Goal: Task Accomplishment & Management: Complete application form

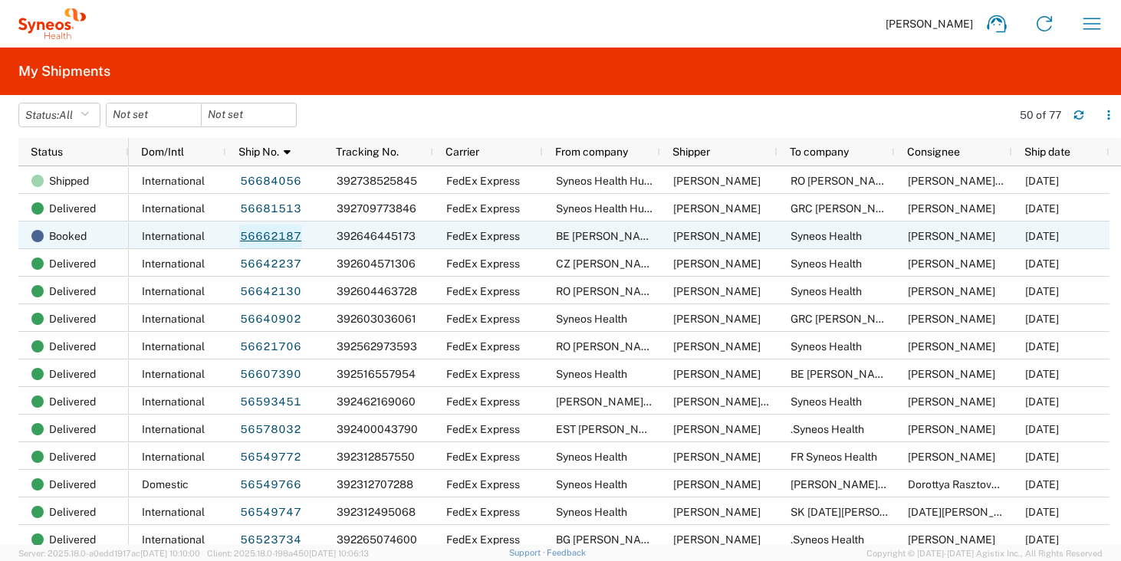
click at [287, 236] on link "56662187" at bounding box center [270, 237] width 63 height 25
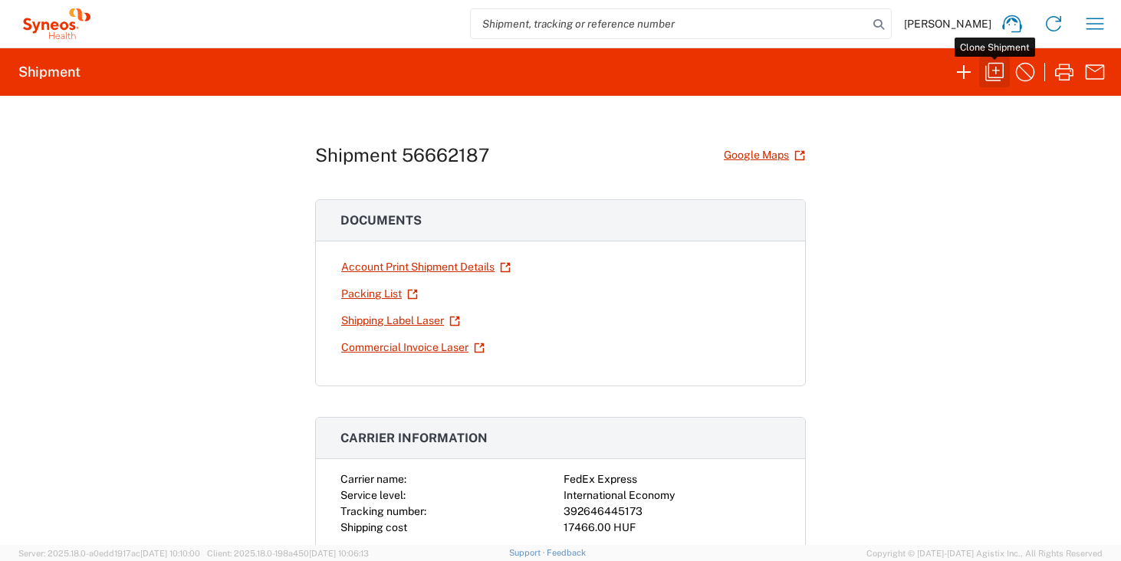
click at [993, 67] on icon "button" at bounding box center [994, 72] width 25 height 25
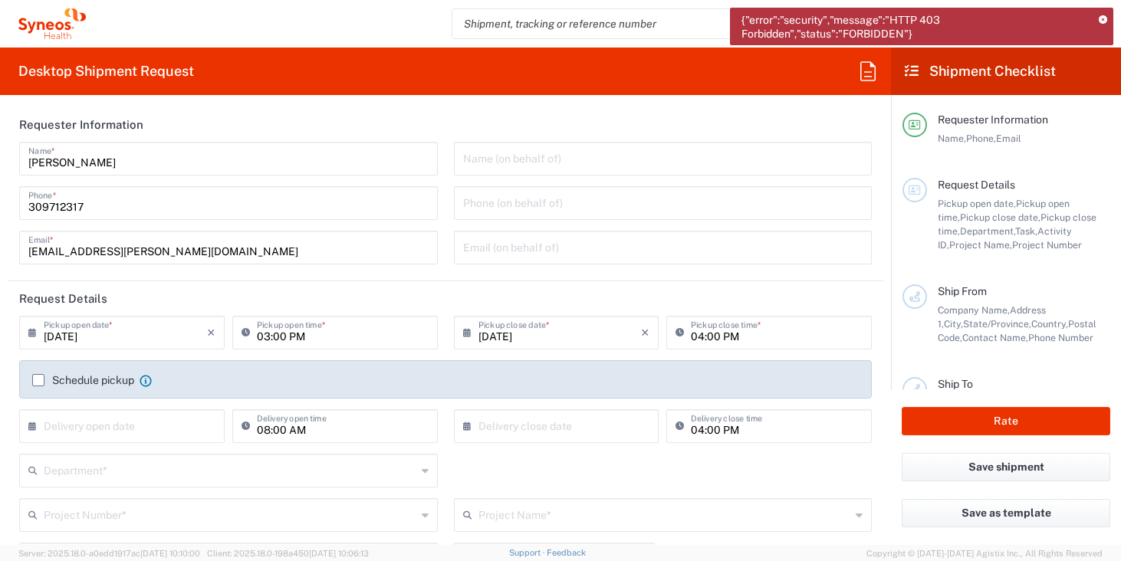
type input "United States"
click at [1105, 21] on icon at bounding box center [1102, 20] width 8 height 8
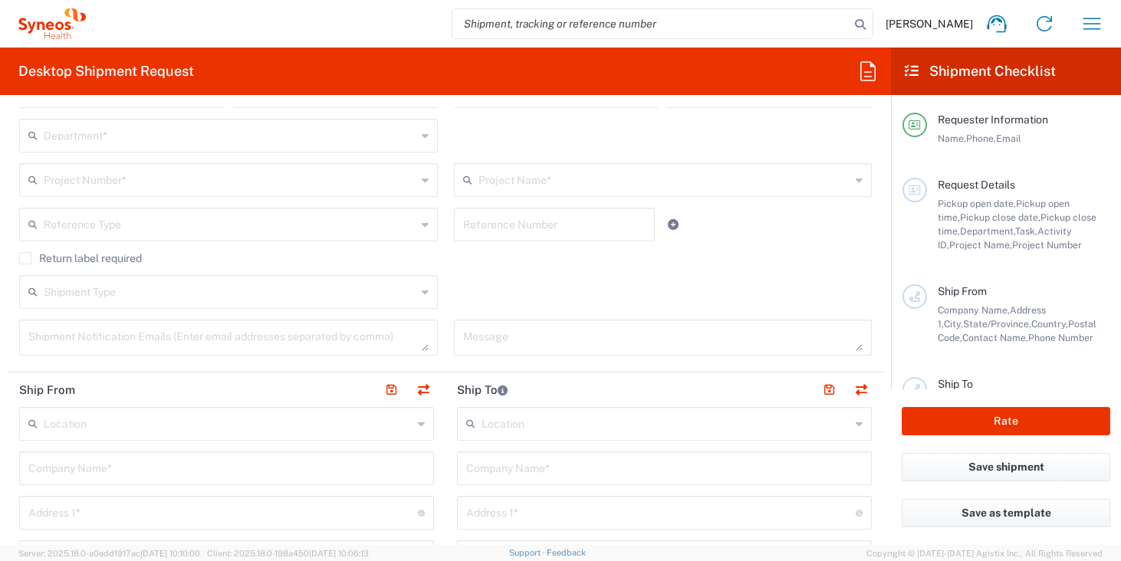
scroll to position [380, 0]
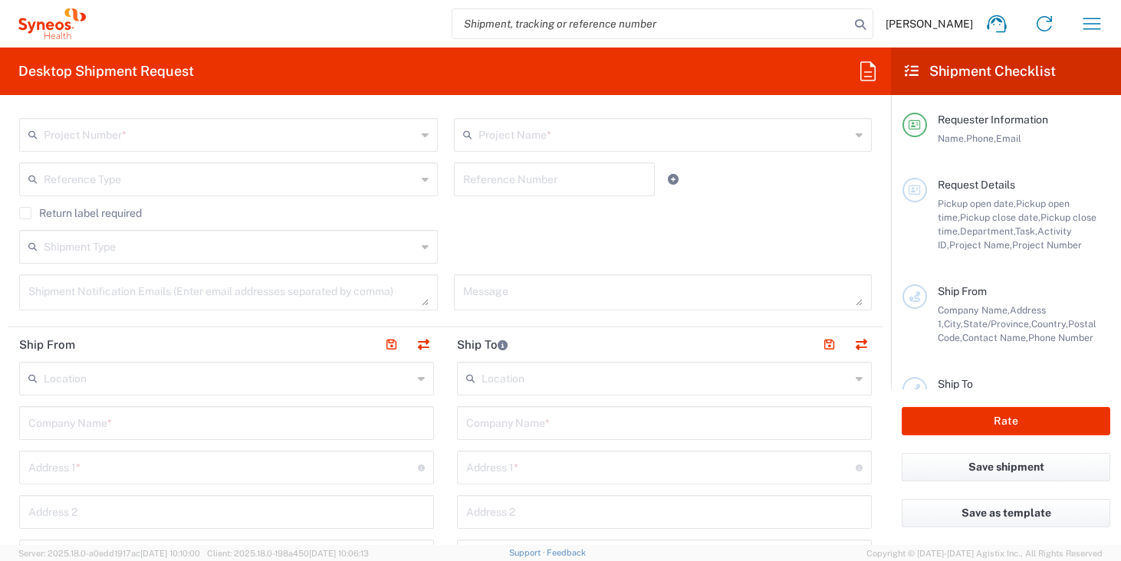
click at [481, 386] on input "text" at bounding box center [665, 377] width 369 height 27
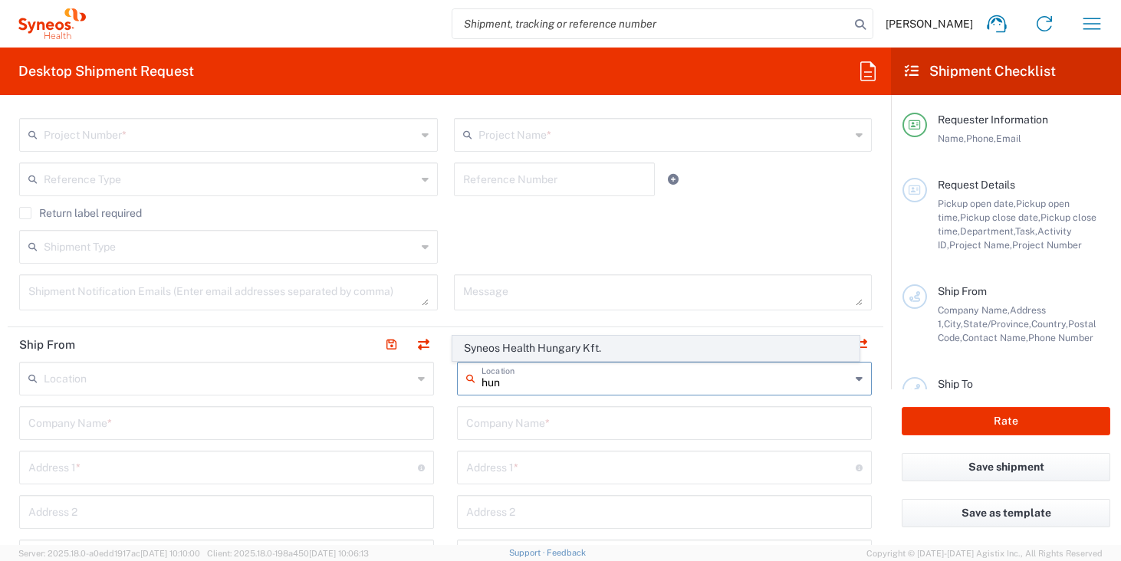
click at [555, 354] on span "Syneos Health Hungary Kft." at bounding box center [656, 349] width 406 height 24
type input "Syneos Health Hungary Kft."
type input "Science Park, Irinyi Jozsef u. 4-20"
type input "B building, 2nd floor"
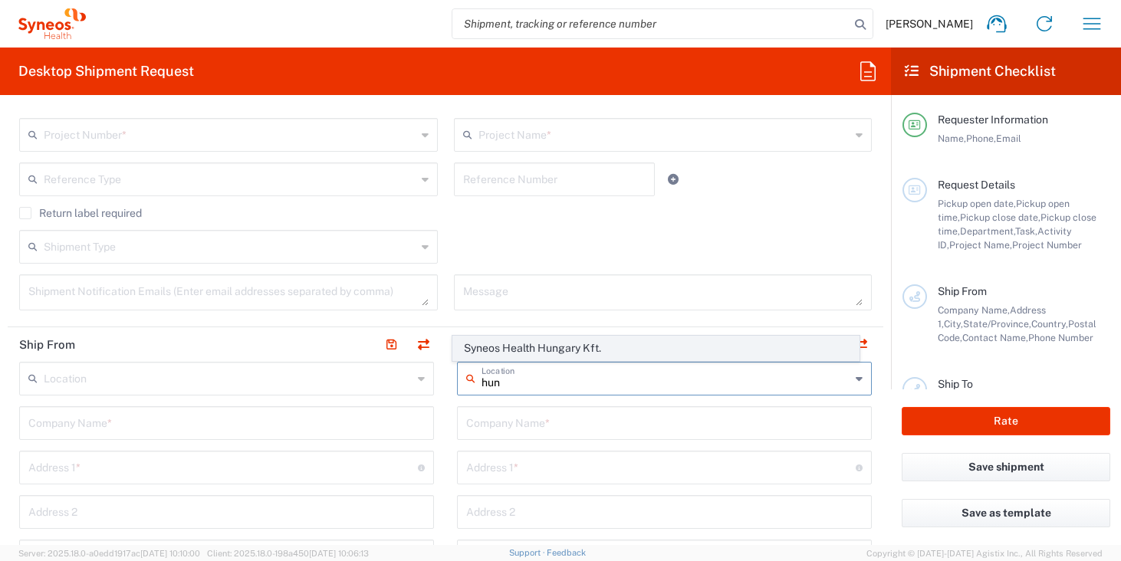
type input "Budapest"
type input "Hungary"
type input "1117"
type input "Sender/Shipper"
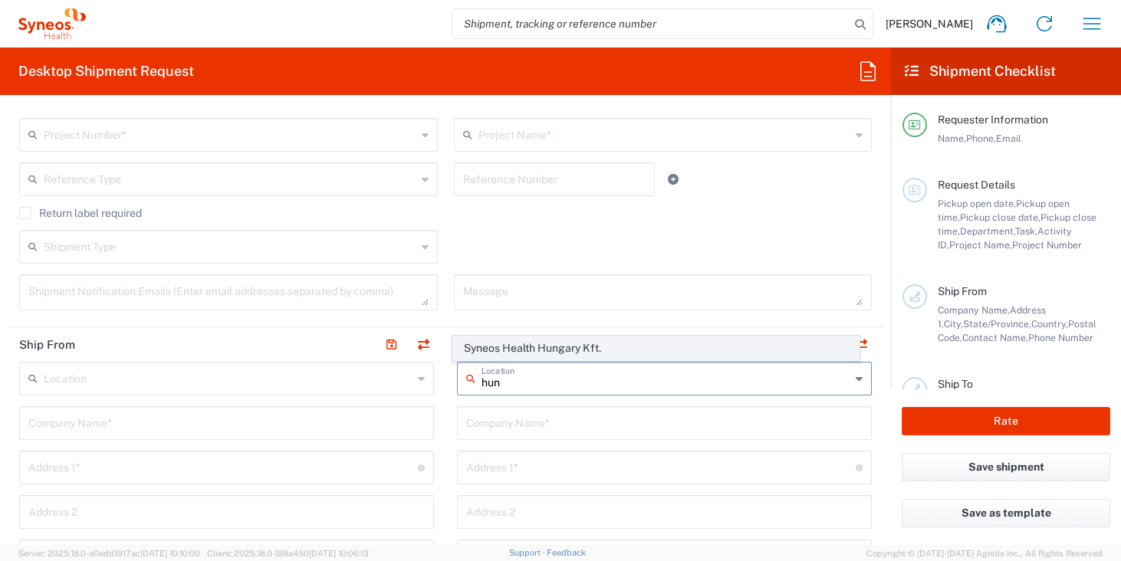
type input "Delivery Duty Paid"
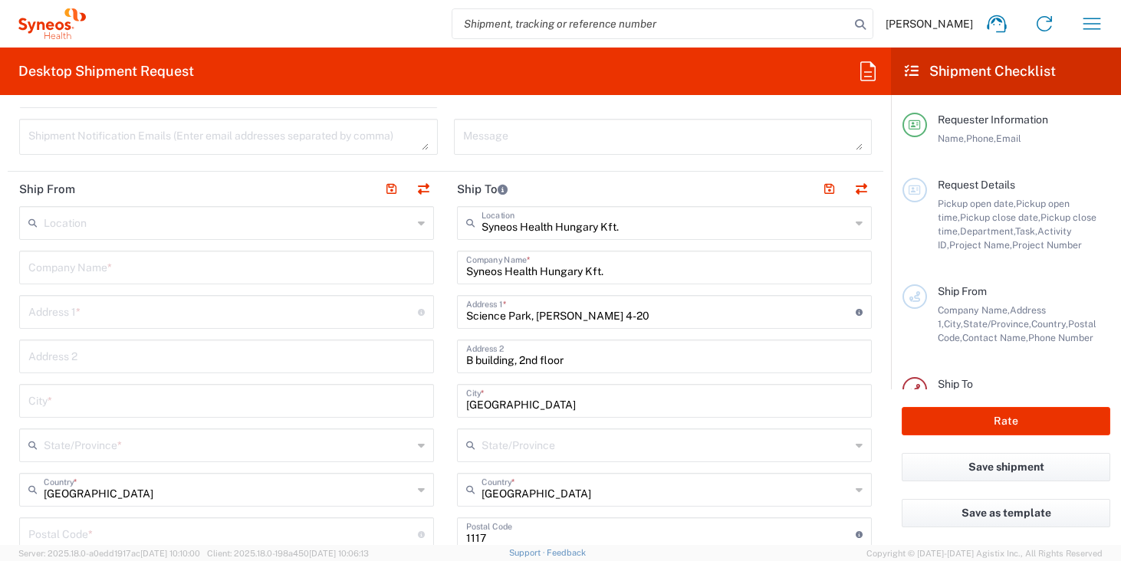
scroll to position [731, 0]
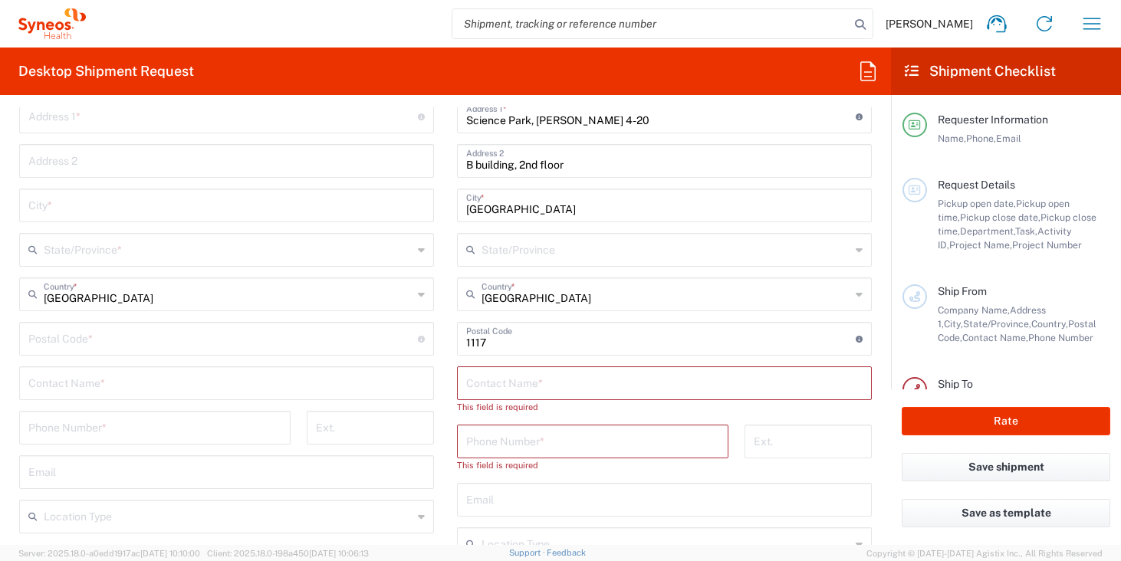
click at [529, 375] on input "text" at bounding box center [664, 382] width 396 height 27
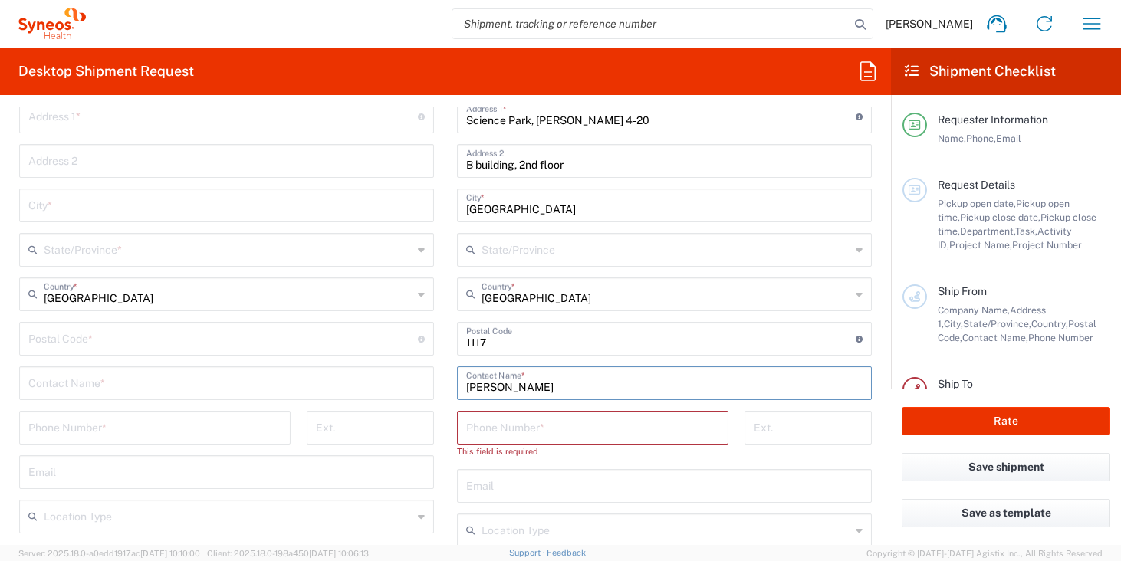
type input "Zsolt Varga"
type input "+36 0309712317"
type input "zsolt.varga@syneoshealth.com"
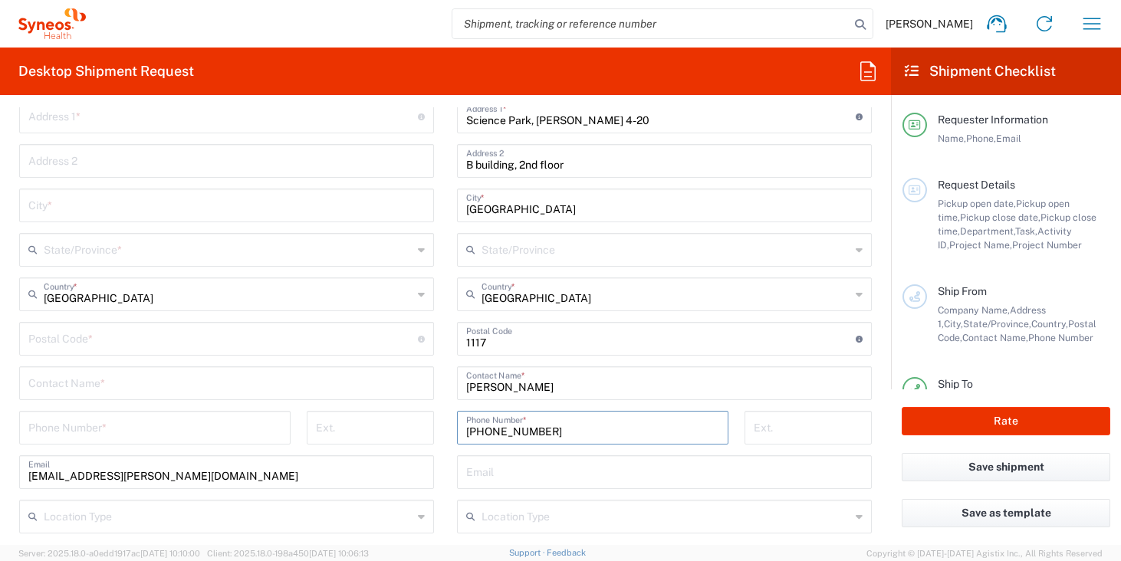
click at [500, 430] on input "+36 0309712317" at bounding box center [592, 426] width 253 height 27
click at [445, 468] on main "Syneos Health Hungary Kft. Location Syneos Health Hungary Kft. Addison Whitney …" at bounding box center [664, 377] width 438 height 733
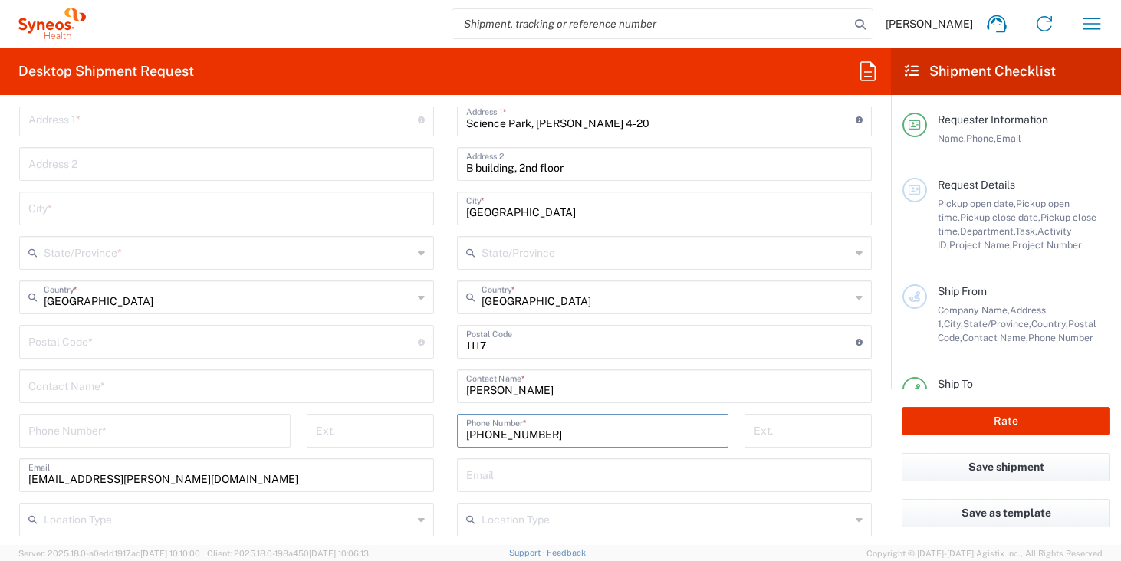
click at [489, 435] on input "+36 39712317" at bounding box center [592, 429] width 253 height 27
type input "+36 309712317"
click at [445, 484] on main "Syneos Health Hungary Kft. Location Syneos Health Hungary Kft. Addison Whitney …" at bounding box center [664, 380] width 438 height 733
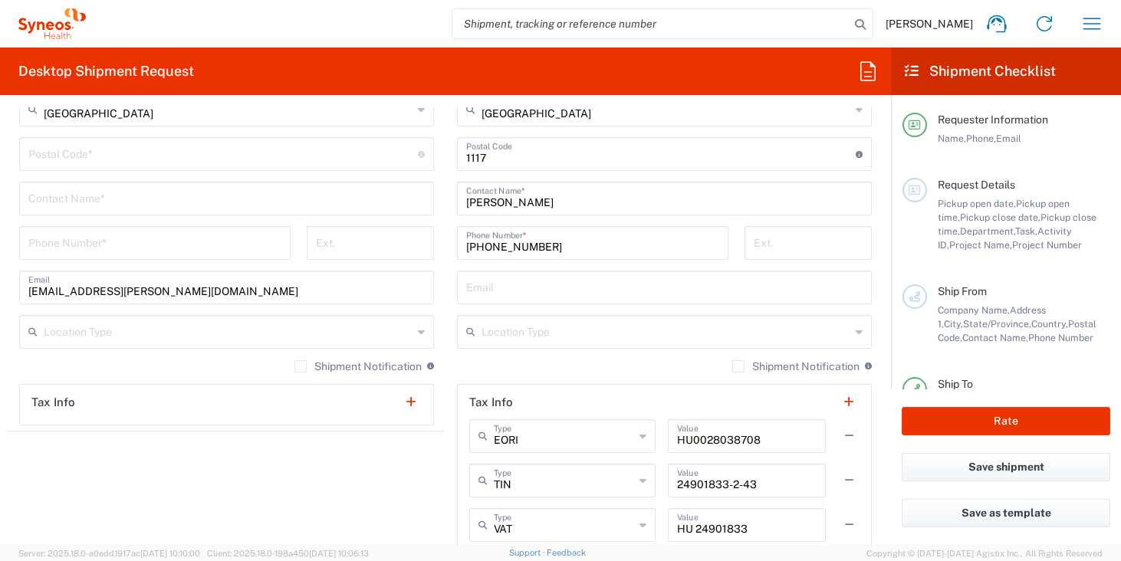
scroll to position [886, 0]
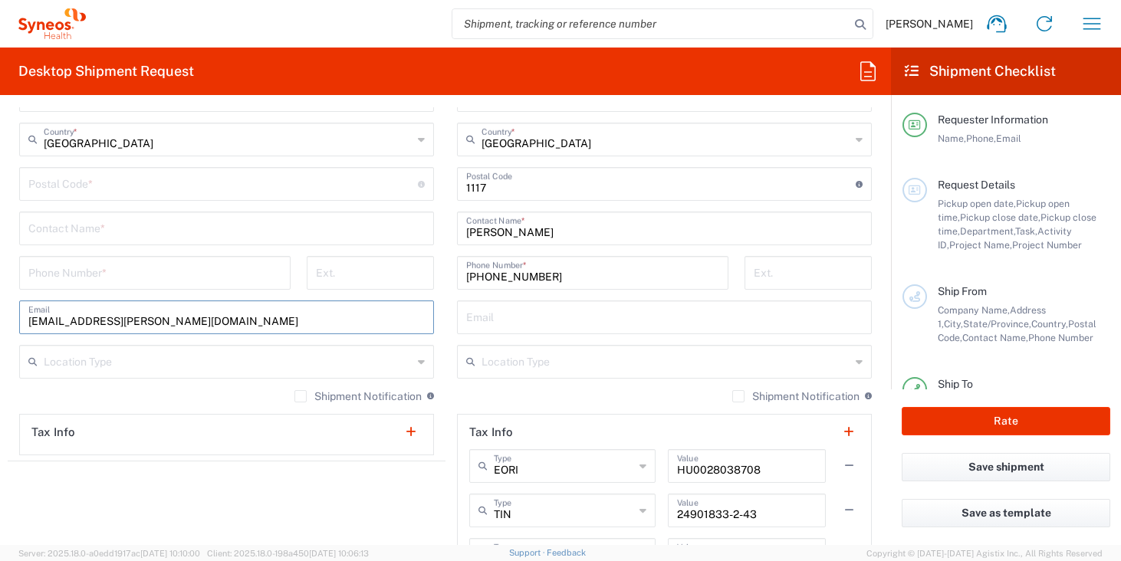
drag, startPoint x: 256, startPoint y: 327, endPoint x: -3, endPoint y: 337, distance: 259.2
click at [0, 337] on html "Zsolt Varga Home Shipment estimator Shipment tracking Desktop shipment request …" at bounding box center [560, 280] width 1121 height 561
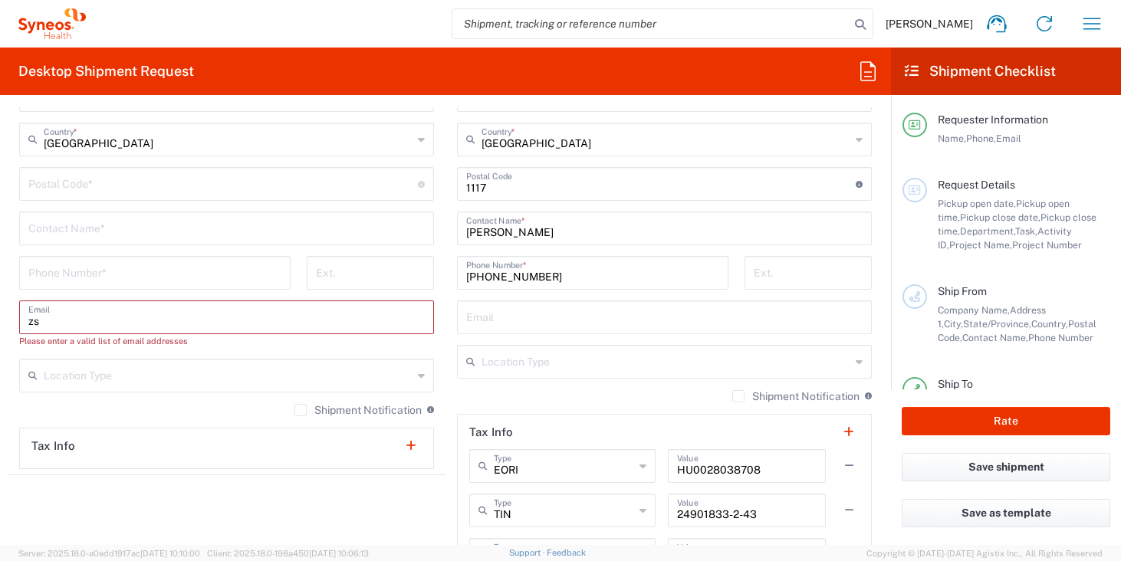
type input "z"
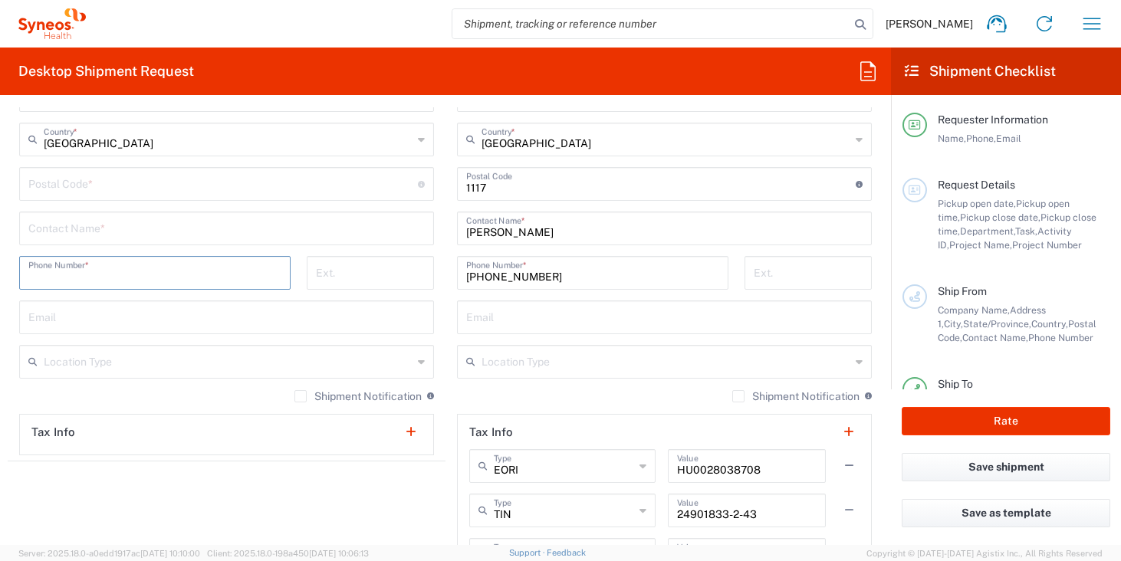
click at [140, 277] on input "tel" at bounding box center [154, 271] width 253 height 27
paste input "+32 472 771774"
type input "+32 472 771774"
click at [97, 136] on input "text" at bounding box center [228, 138] width 369 height 27
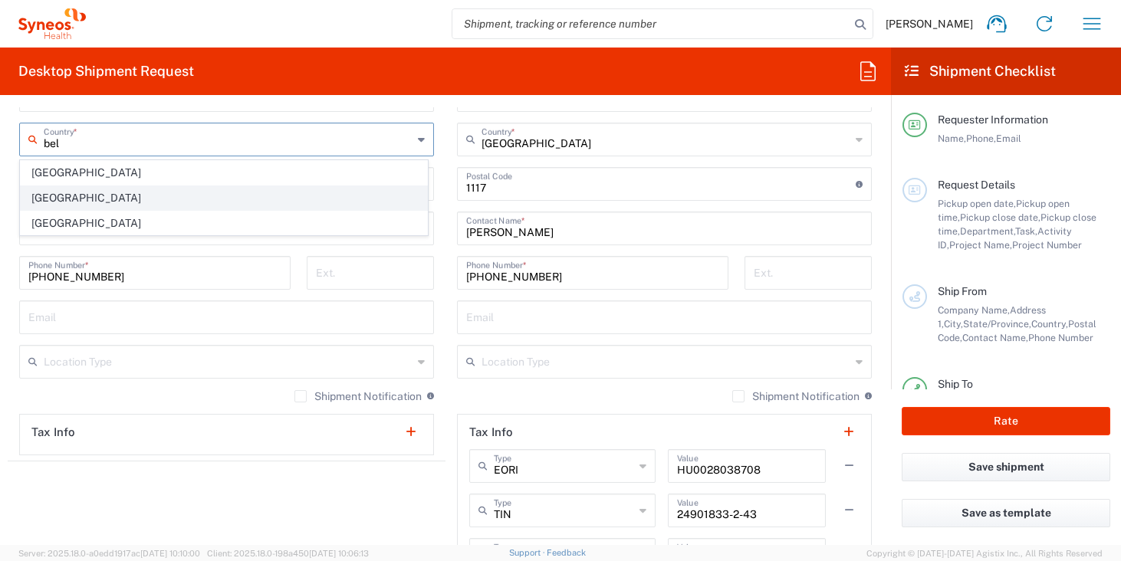
click at [67, 205] on span "Belgium" at bounding box center [224, 198] width 406 height 24
type input "Belgium"
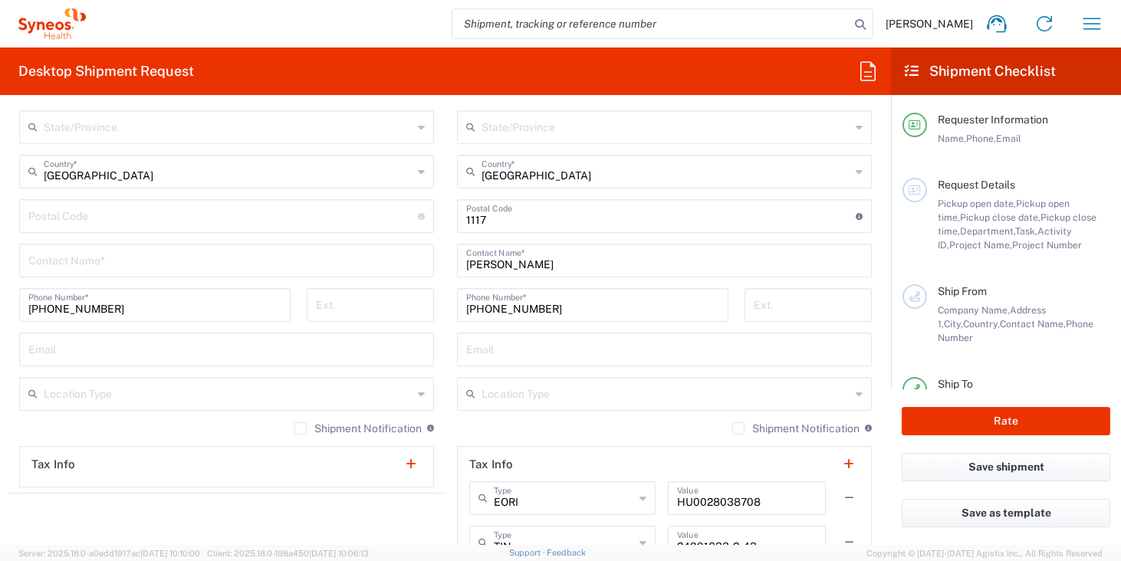
scroll to position [604, 0]
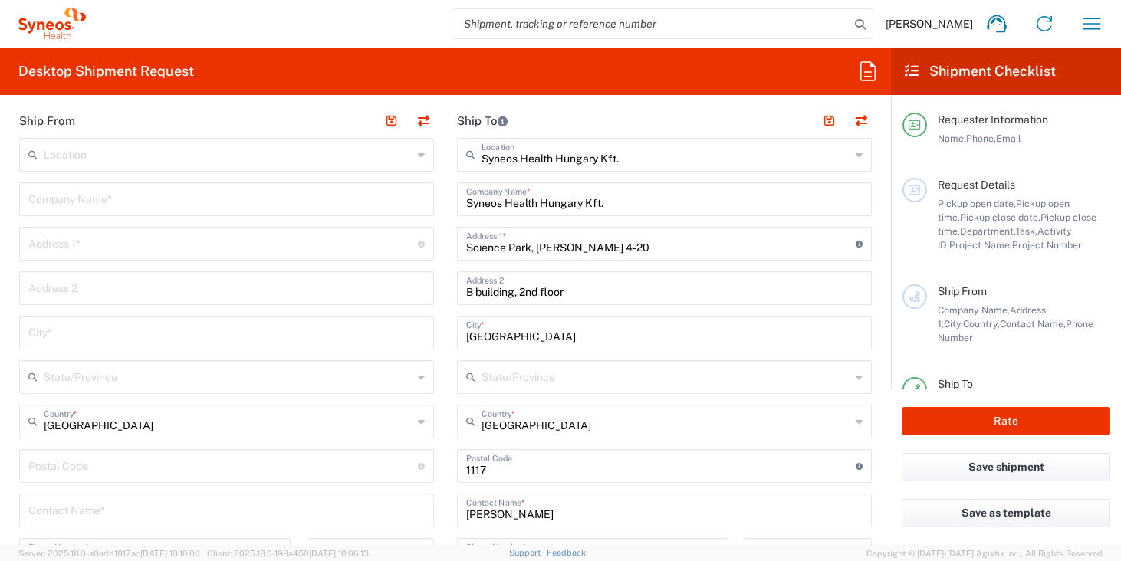
click at [177, 245] on input "text" at bounding box center [222, 242] width 389 height 27
paste input "Place De Wisbecq 30/8"
type input "Place De Wisbecq 30/8"
click at [248, 339] on input "text" at bounding box center [226, 331] width 396 height 27
type input "rebecq"
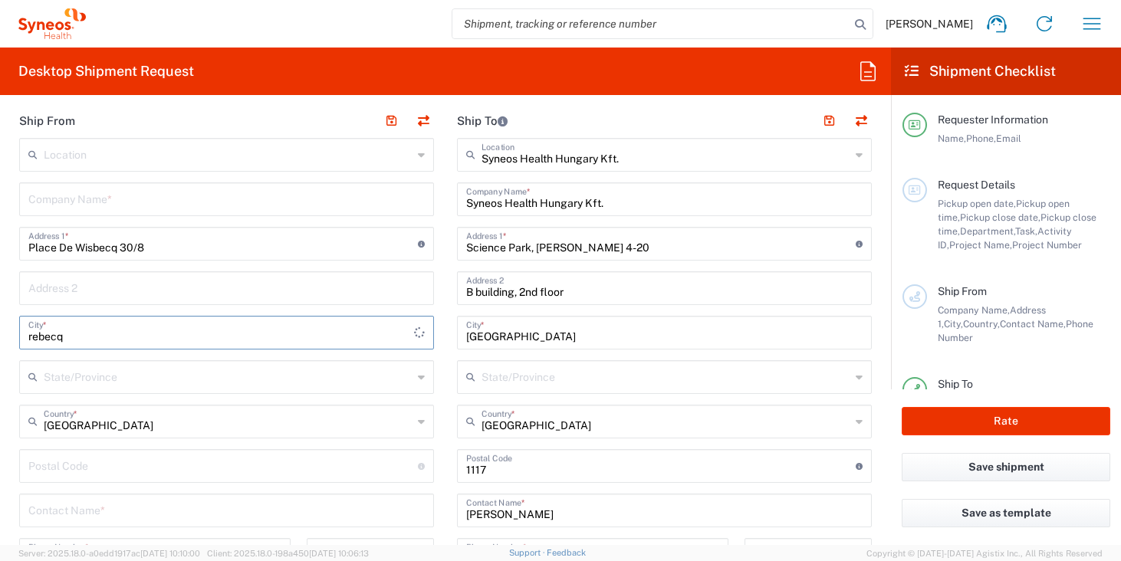
click at [295, 291] on input "text" at bounding box center [226, 287] width 396 height 27
click at [295, 250] on input "Place De Wisbecq 30/8" at bounding box center [222, 242] width 389 height 27
type input "Place De Wisbecq 30/8, Walloon"
click at [172, 476] on input "undefined" at bounding box center [222, 464] width 389 height 27
type input "1430"
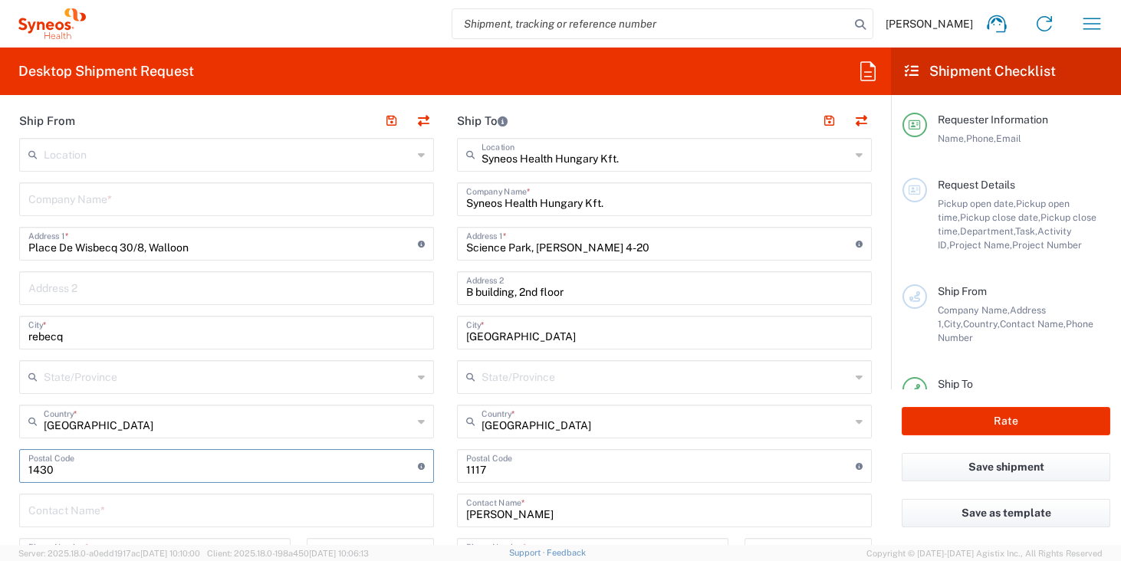
click at [438, 323] on main "Location Addison Whitney LLC-Morrisvile NC US Barcelona-Syneos Health BioSector…" at bounding box center [227, 437] width 438 height 599
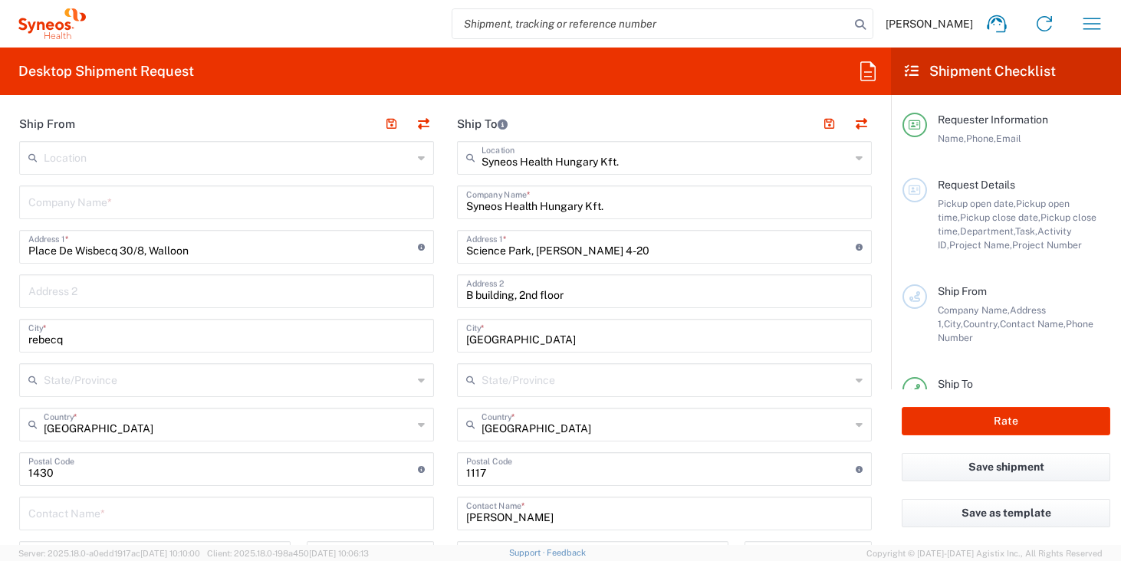
click at [206, 193] on input "text" at bounding box center [226, 201] width 396 height 27
paste input "Laetitia DEULIN"
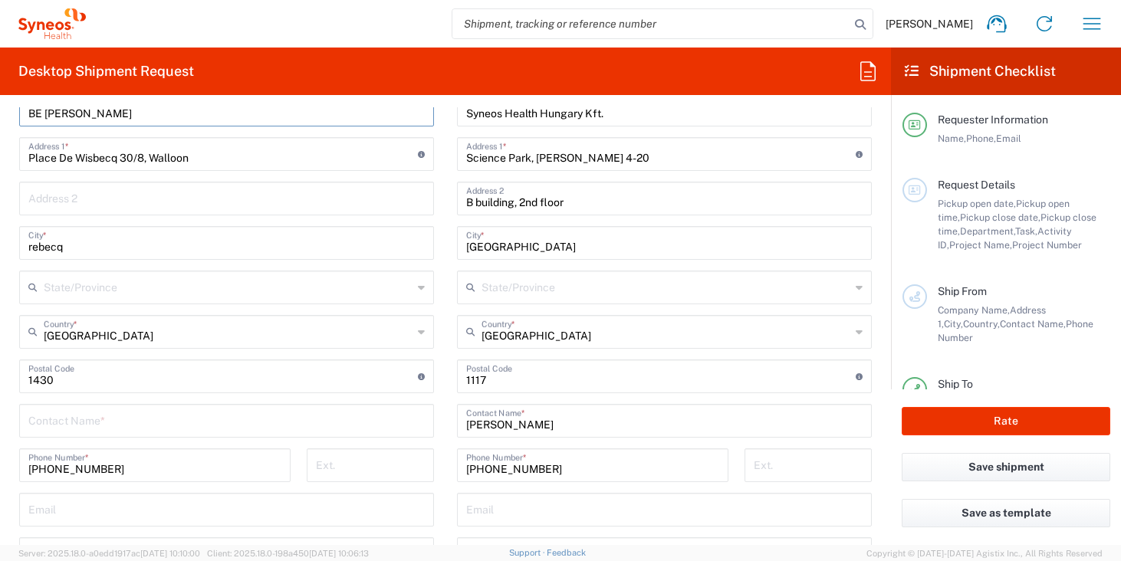
scroll to position [729, 0]
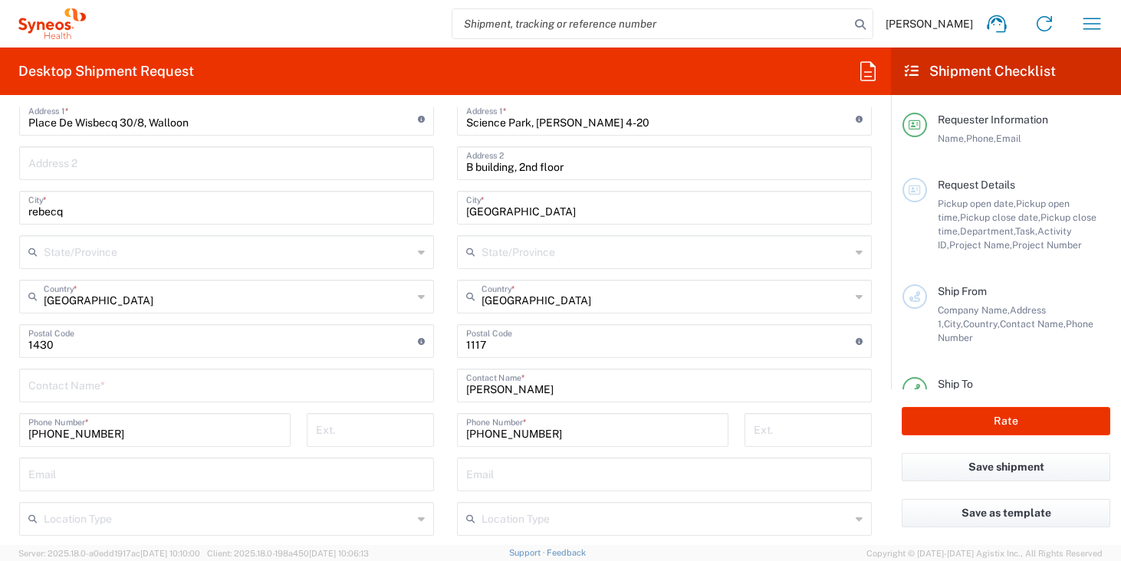
type input "BE Laetitia DEULIN"
click at [156, 392] on input "text" at bounding box center [226, 384] width 396 height 27
paste input "Laetitia DEULIN"
type input "Laetitia DEULIN"
click at [450, 396] on main "Syneos Health Hungary Kft. Location Syneos Health Hungary Kft. Addison Whitney …" at bounding box center [664, 379] width 438 height 733
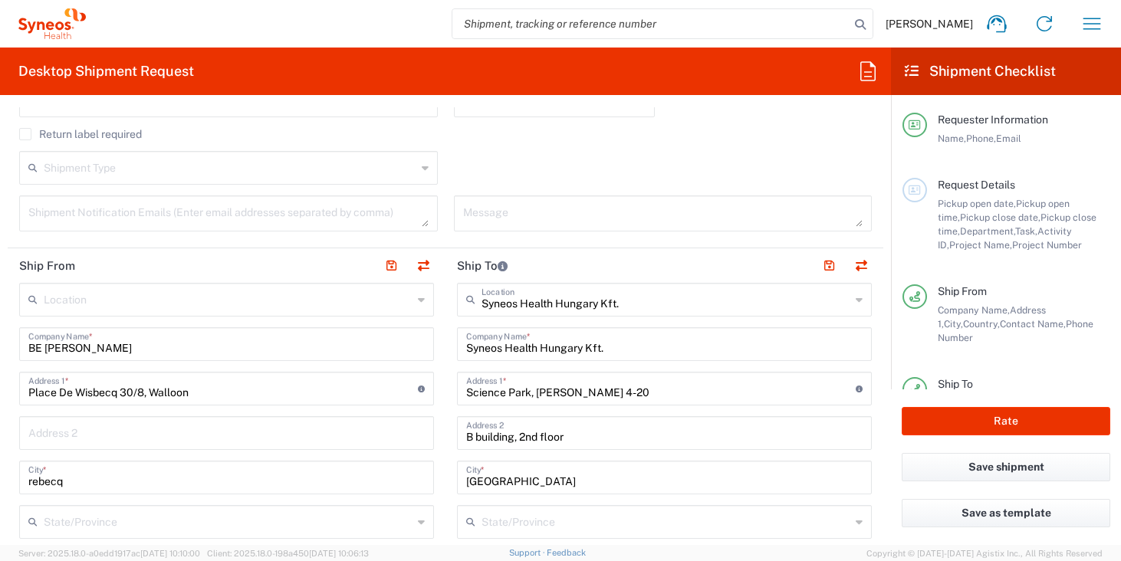
scroll to position [258, 0]
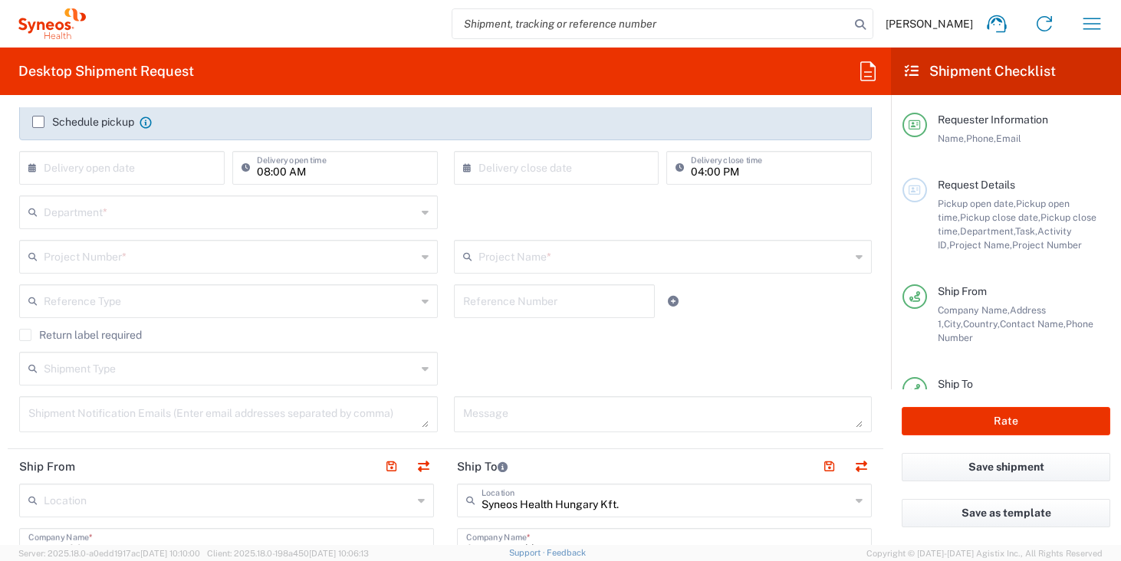
click at [516, 303] on input "text" at bounding box center [554, 300] width 182 height 27
paste input "SCTASK2703093"
type input "SCTASK2703093"
click at [268, 219] on input "text" at bounding box center [230, 211] width 373 height 27
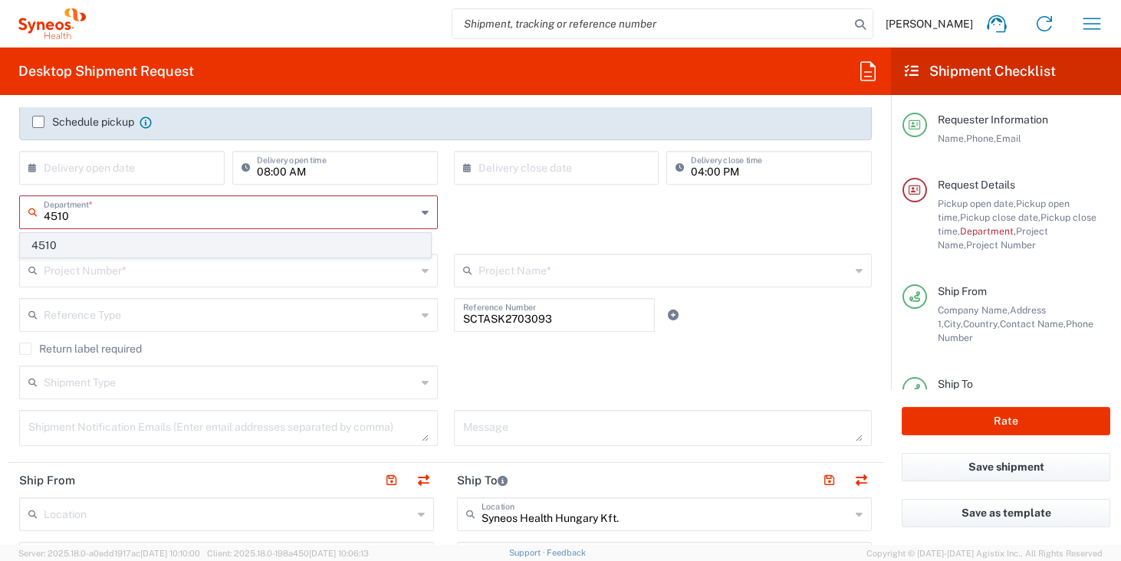
type input "4510"
click at [249, 242] on span "4510" at bounding box center [225, 246] width 409 height 24
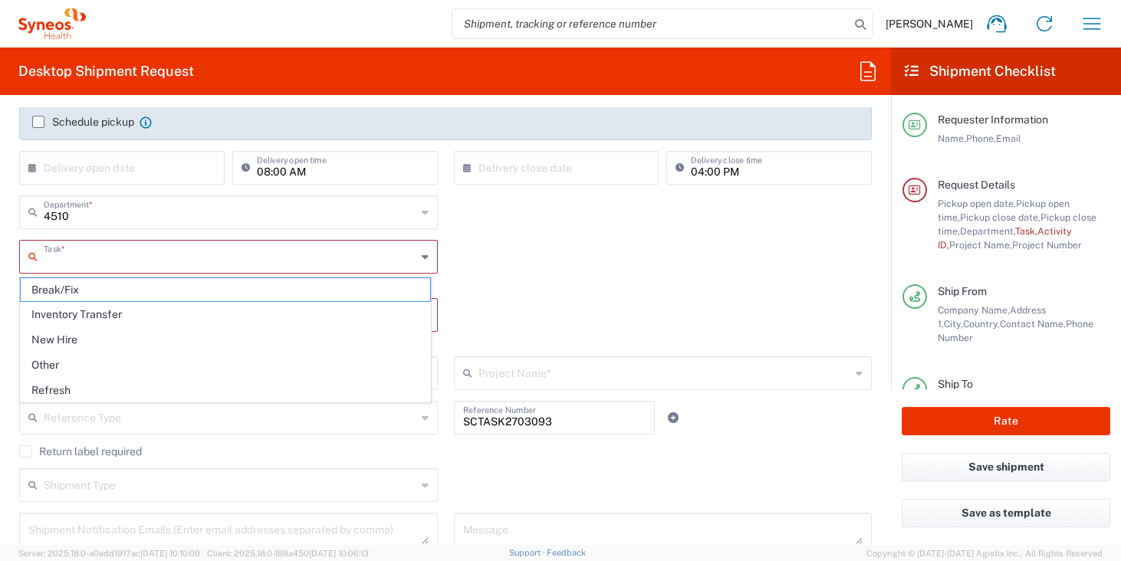
click at [241, 256] on input "text" at bounding box center [230, 255] width 373 height 27
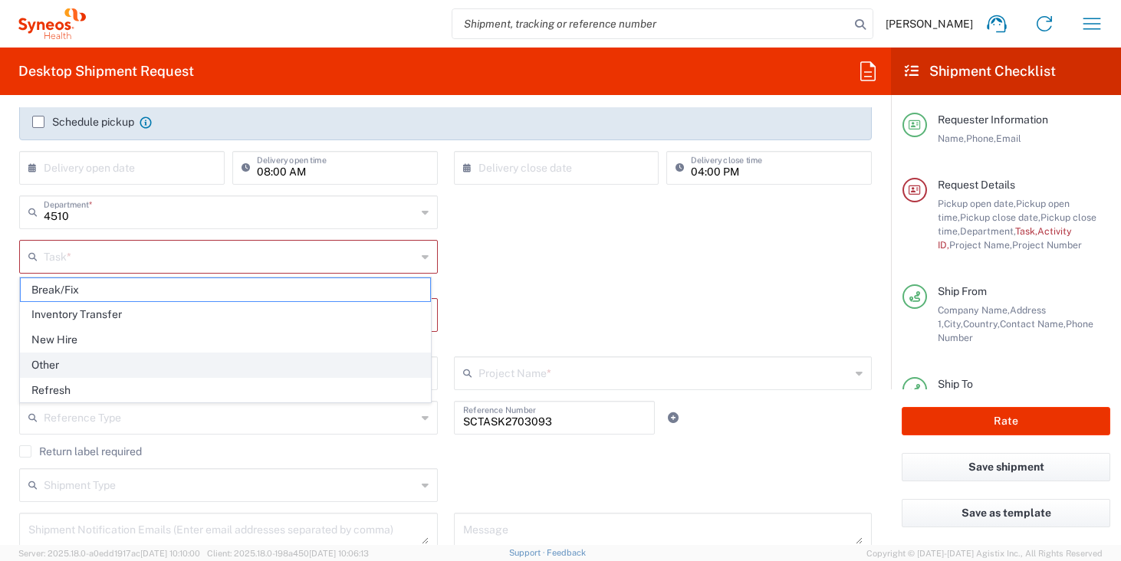
click at [205, 359] on span "Other" at bounding box center [225, 365] width 409 height 24
type input "Other"
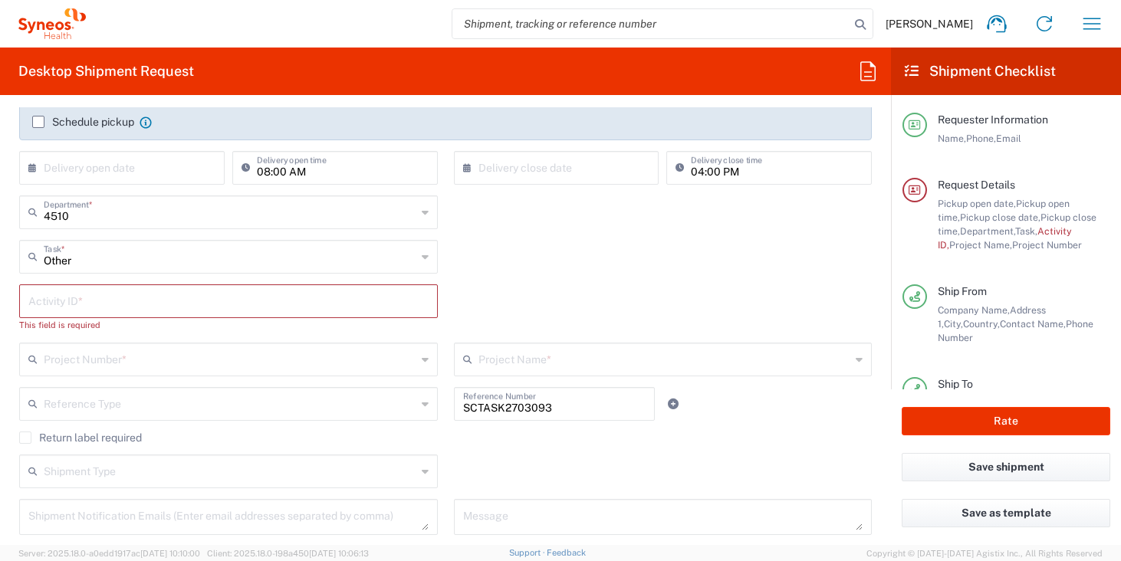
click at [212, 301] on input "text" at bounding box center [228, 300] width 400 height 27
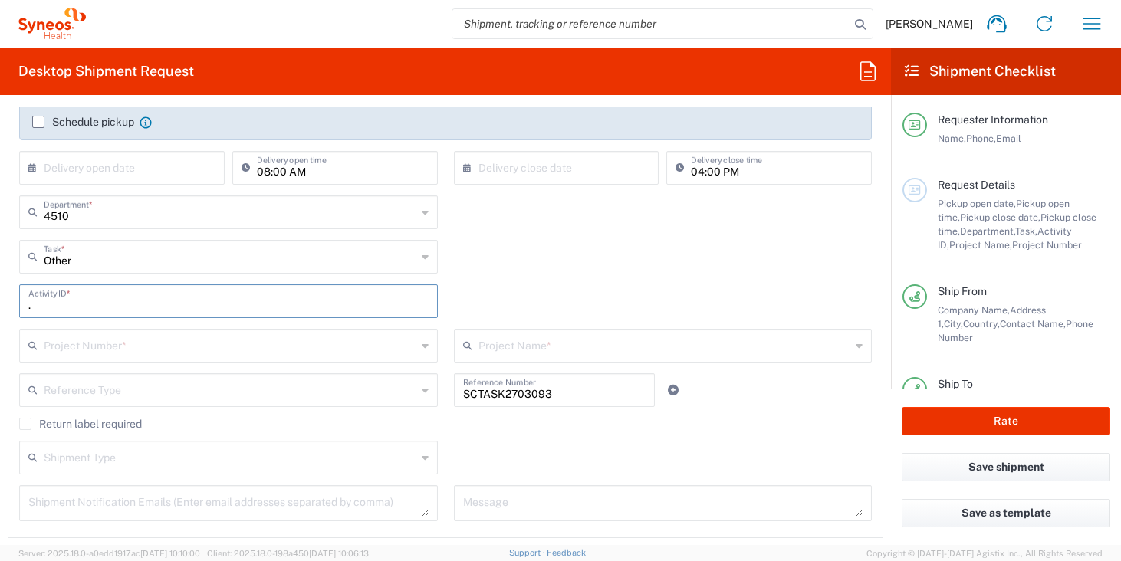
type input "."
click at [205, 339] on input "text" at bounding box center [230, 344] width 373 height 27
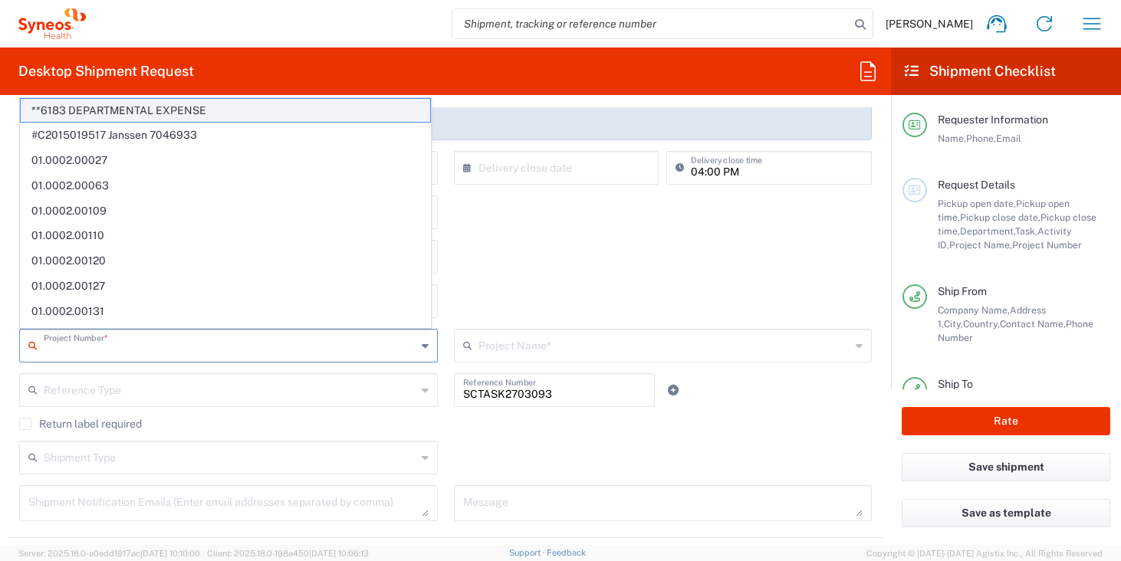
click at [219, 105] on span "**6183 DEPARTMENTAL EXPENSE" at bounding box center [225, 111] width 409 height 24
type input "**6183 DEPARTMENTAL EXPENSE"
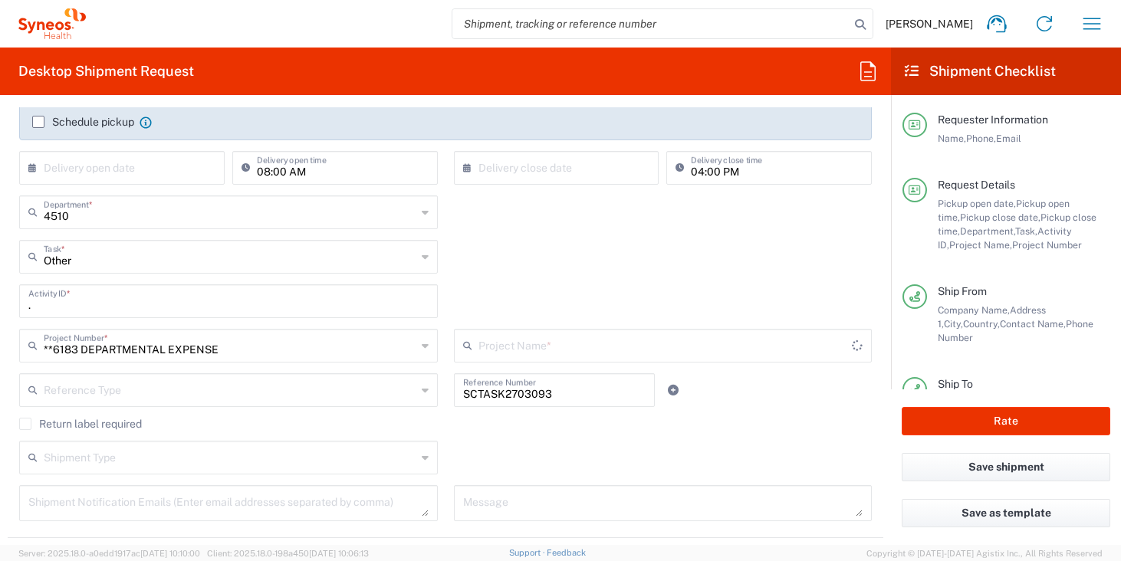
type input "6183"
click at [445, 330] on div "6183 Project Name * 6183 (Canada) 3 Clinical Educ-00198 0000092391 BMS - MDO 01…" at bounding box center [662, 351] width 435 height 44
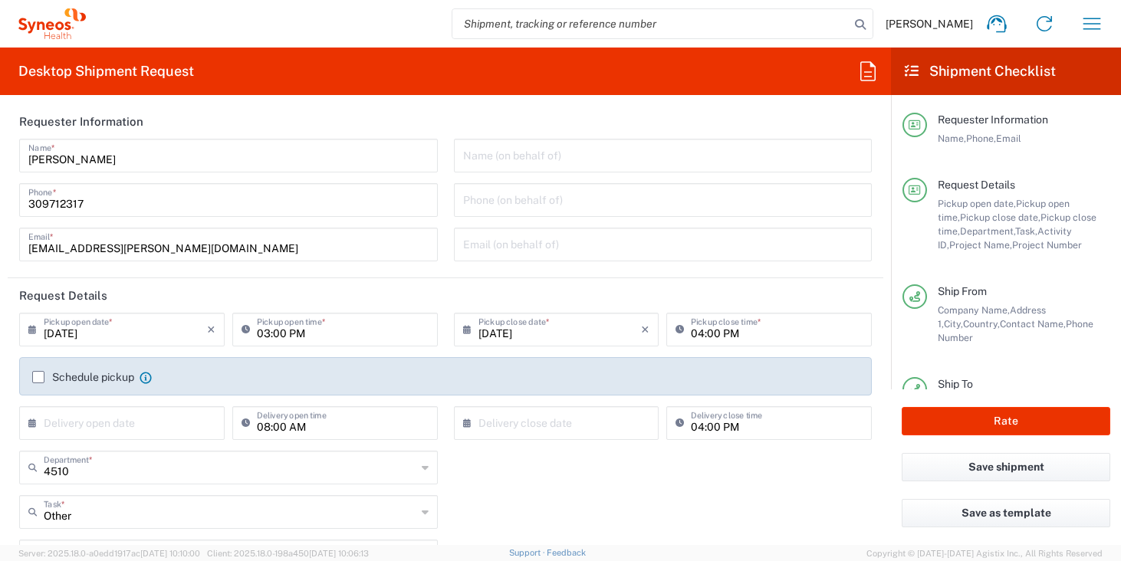
scroll to position [0, 0]
click at [146, 341] on input "09/04/2025" at bounding box center [125, 331] width 163 height 27
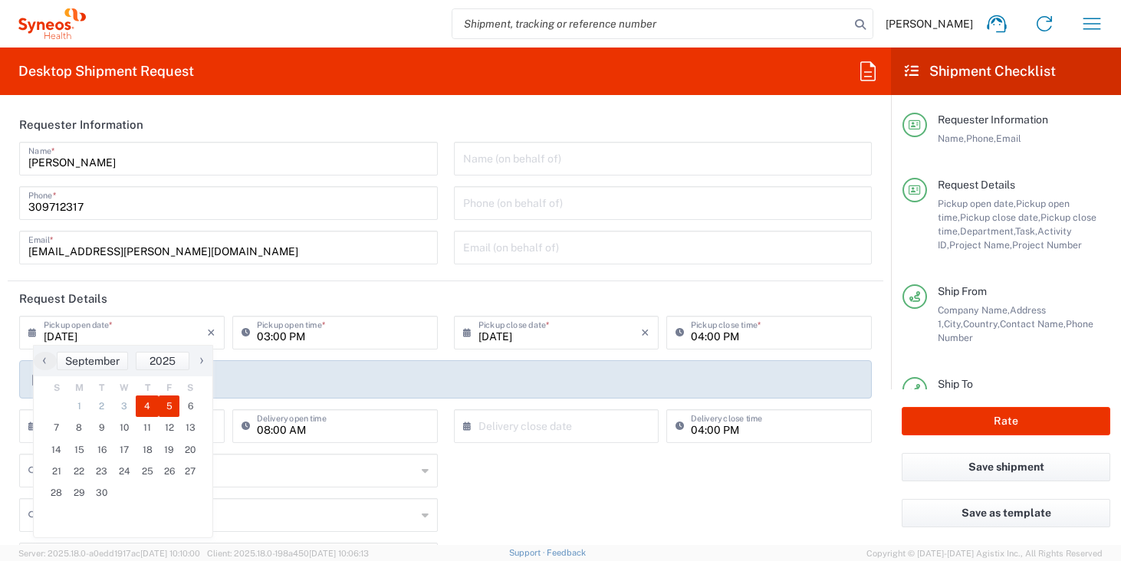
click at [166, 401] on span "5" at bounding box center [169, 406] width 21 height 21
type input "09/05/2025"
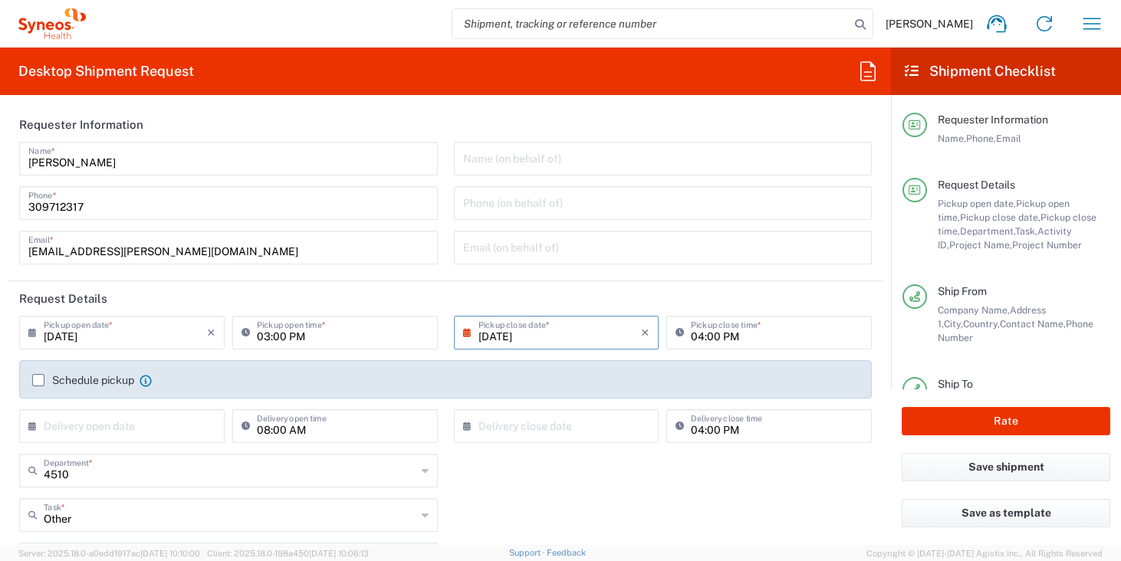
click at [262, 338] on input "03:00 PM" at bounding box center [343, 331] width 172 height 27
click at [295, 339] on input "10:00 PM" at bounding box center [343, 331] width 172 height 27
type input "10:00 AM"
click at [477, 309] on header "Request Details" at bounding box center [445, 298] width 875 height 34
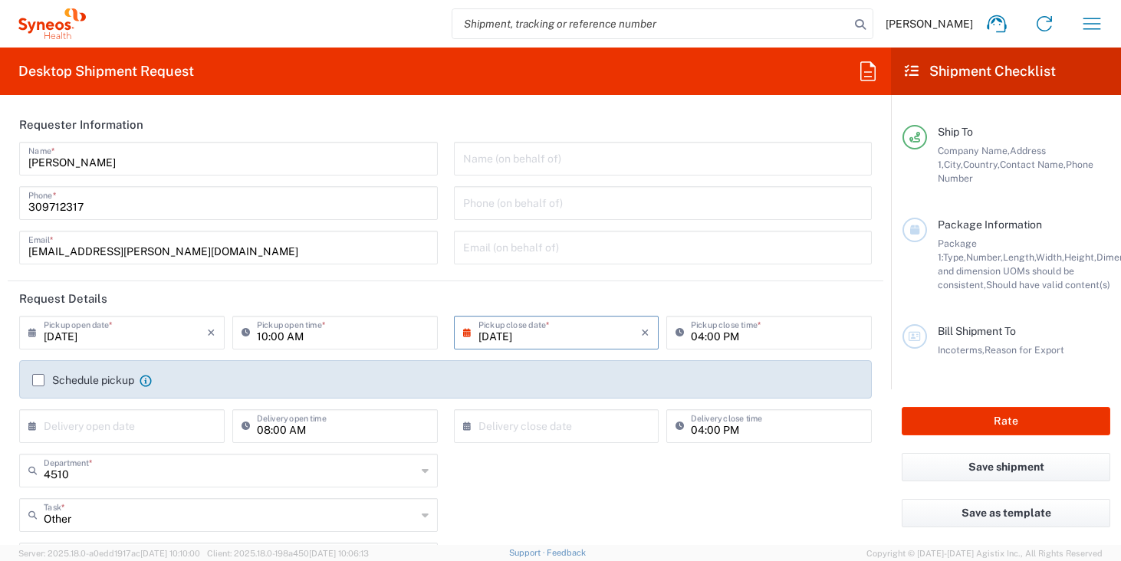
scroll to position [266, 0]
click at [454, 482] on div "4510 Department * 4510" at bounding box center [445, 476] width 868 height 44
click at [447, 478] on div "4510 Department * 4510" at bounding box center [445, 476] width 868 height 44
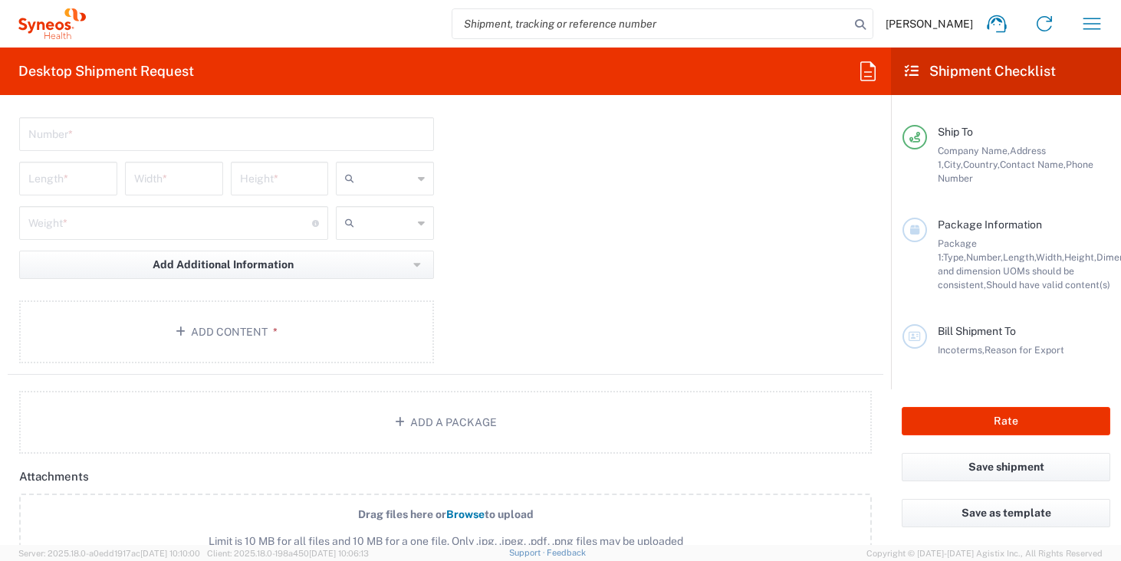
scroll to position [2164, 0]
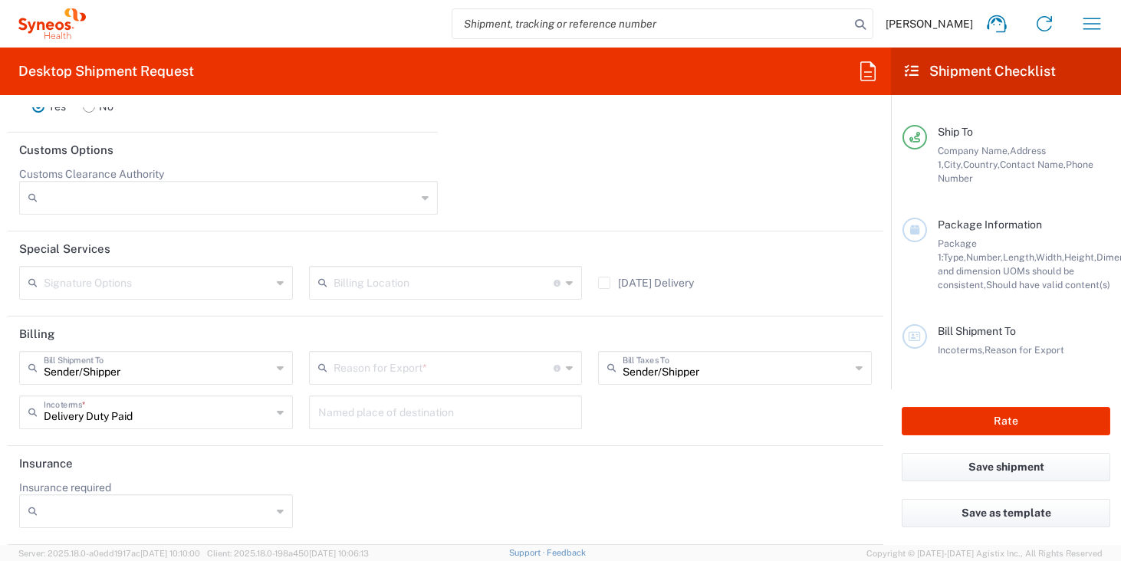
click at [470, 371] on input "text" at bounding box center [443, 366] width 221 height 27
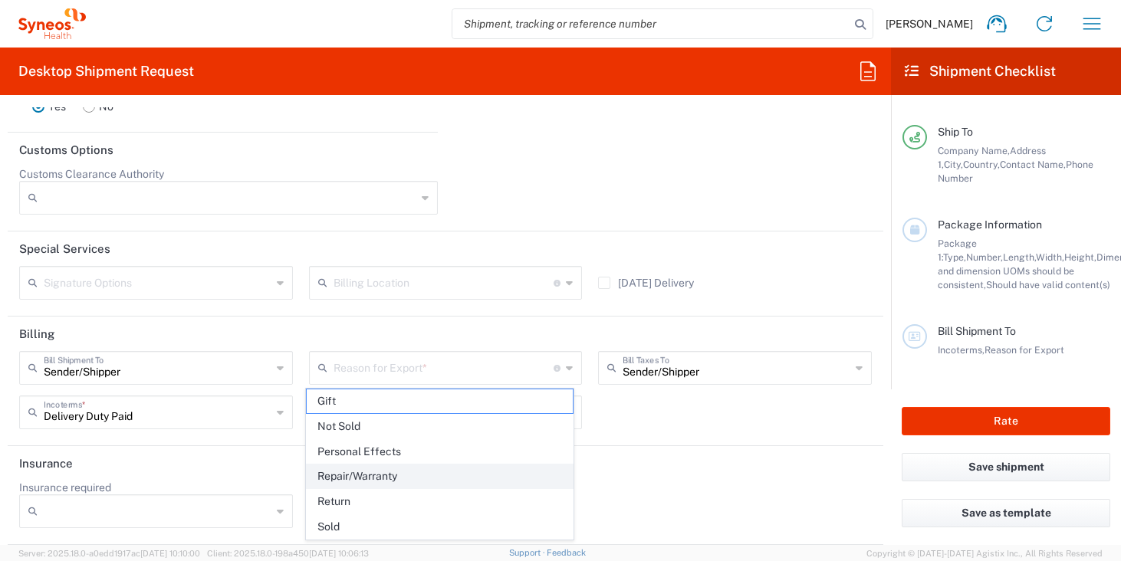
click at [423, 478] on span "Repair/Warranty" at bounding box center [440, 477] width 267 height 24
type input "Repair/Warranty"
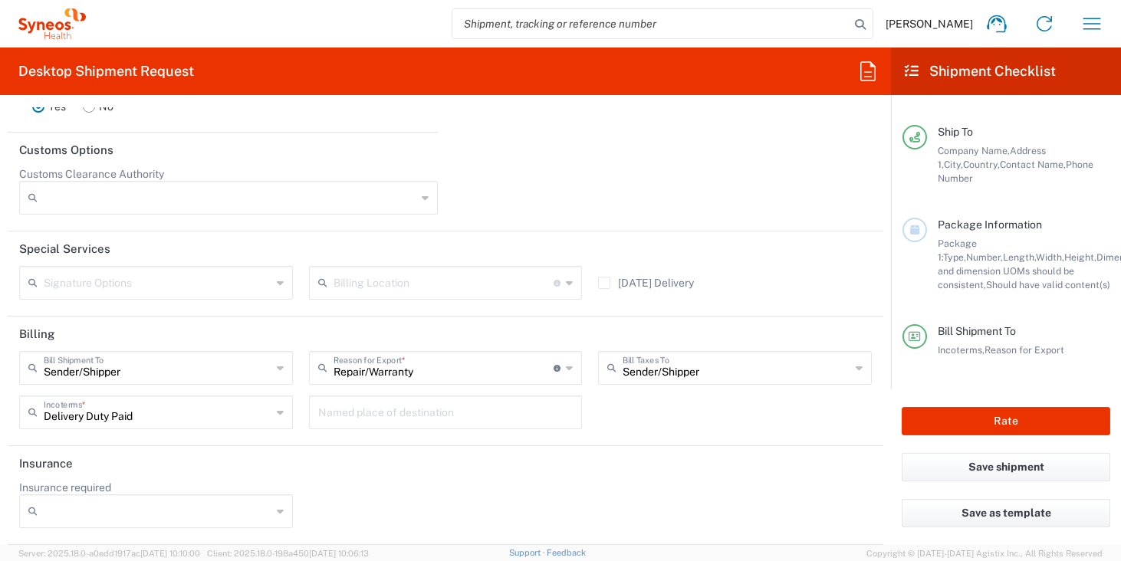
click at [602, 461] on header "Insurance" at bounding box center [445, 463] width 875 height 34
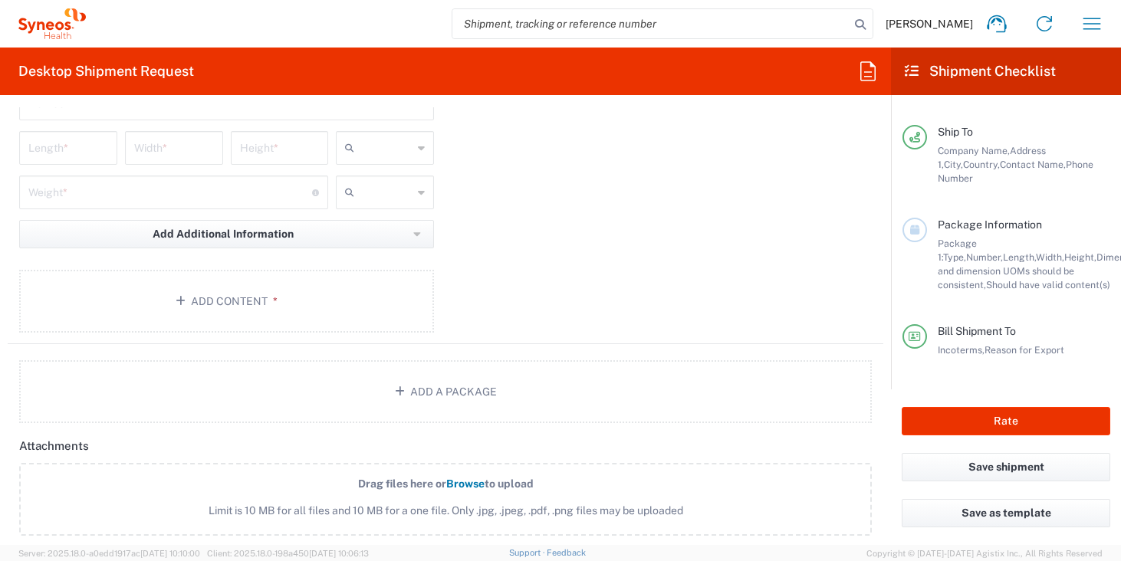
scroll to position [1520, 0]
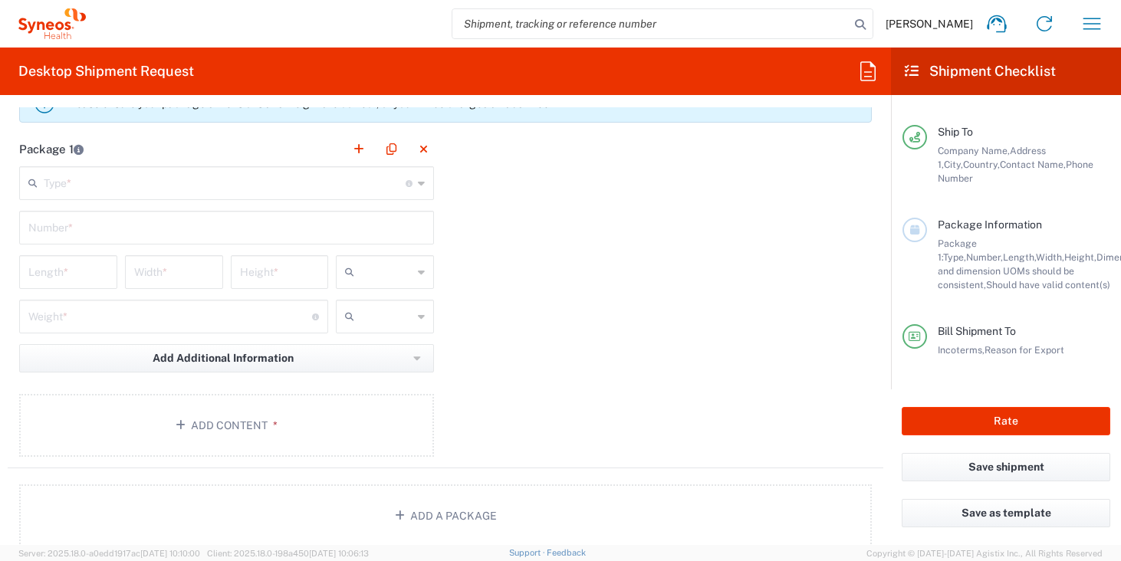
click at [268, 174] on input "text" at bounding box center [225, 182] width 362 height 27
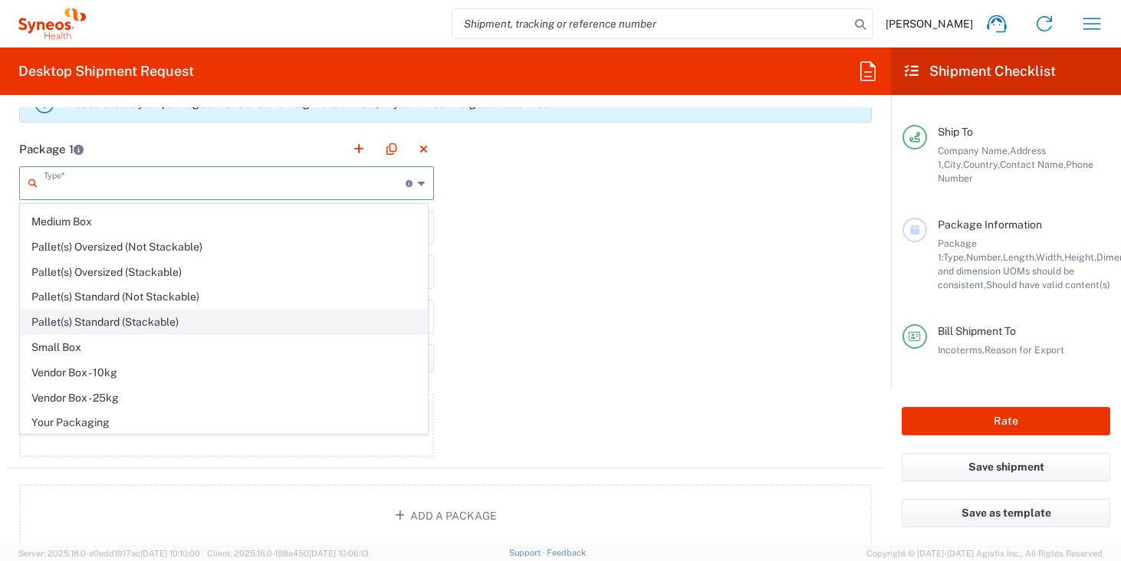
scroll to position [47, 0]
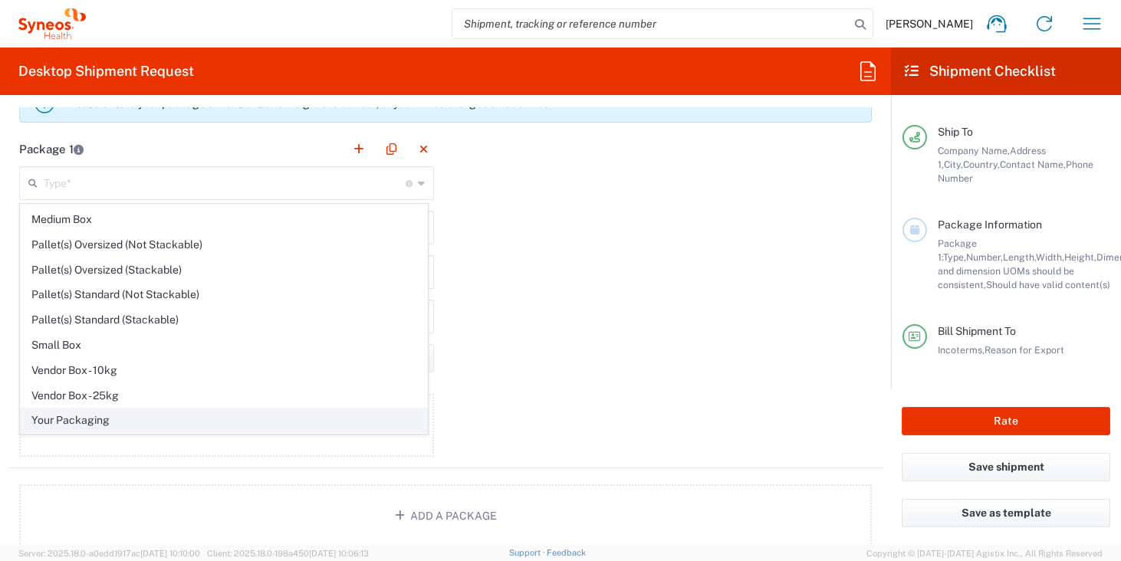
click at [184, 425] on span "Your Packaging" at bounding box center [224, 421] width 406 height 24
type input "Your Packaging"
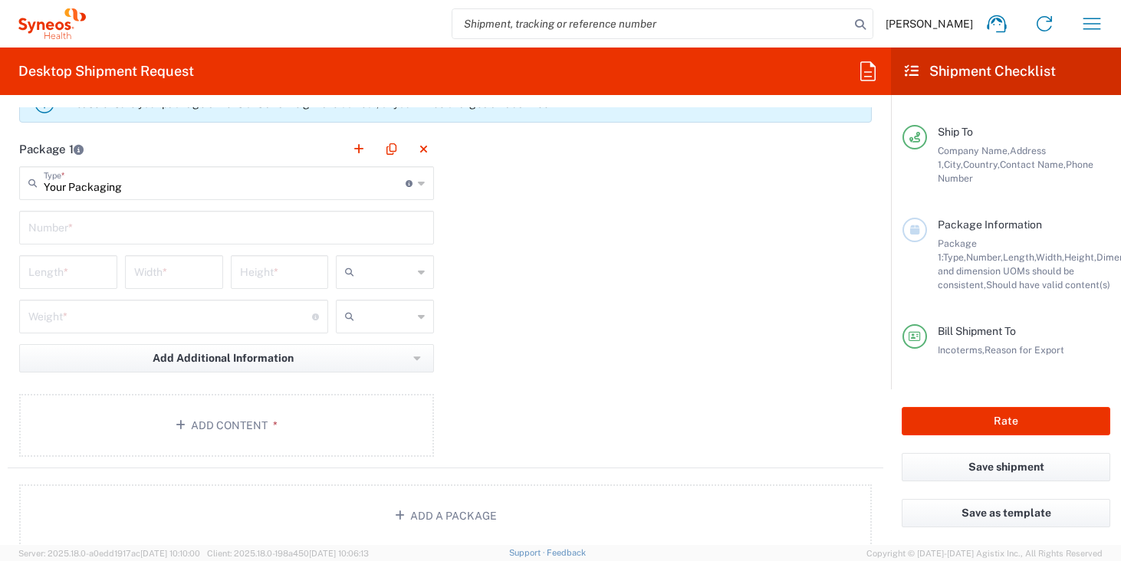
click at [193, 239] on div "Number *" at bounding box center [226, 228] width 415 height 34
type input "1"
click at [360, 278] on input "text" at bounding box center [386, 272] width 52 height 25
click at [371, 295] on span "cm" at bounding box center [380, 306] width 94 height 24
type input "cm"
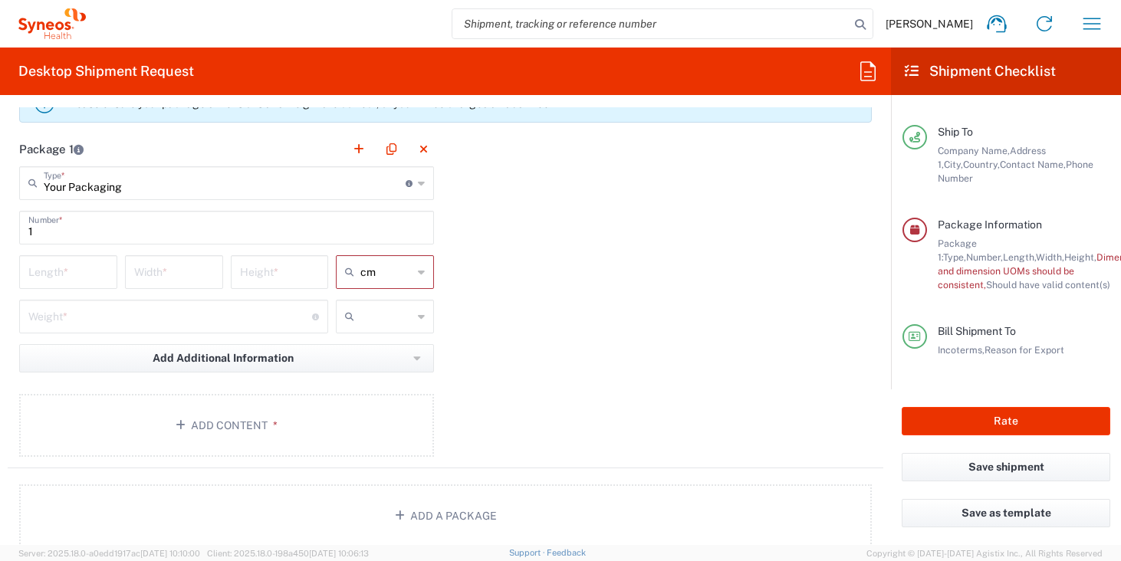
click at [369, 303] on div at bounding box center [385, 317] width 98 height 34
click at [370, 311] on input "text" at bounding box center [386, 316] width 52 height 25
click at [369, 342] on span "kgs" at bounding box center [380, 350] width 94 height 24
type input "kgs"
click at [86, 271] on input "number" at bounding box center [68, 271] width 80 height 27
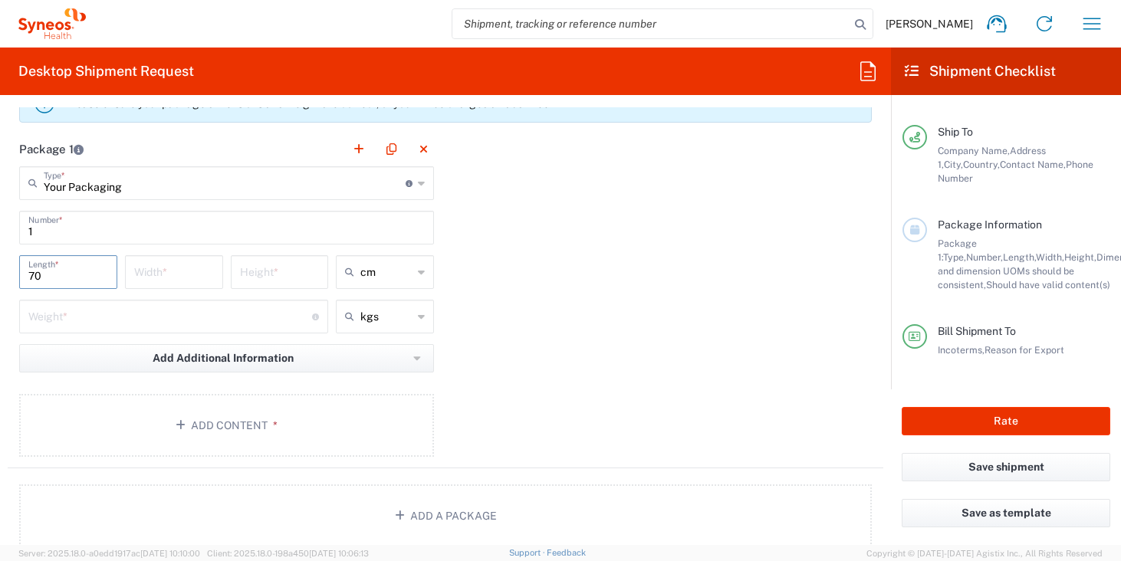
type input "70"
type input "20"
type input "50"
click at [219, 322] on input "number" at bounding box center [170, 315] width 284 height 27
type input "4"
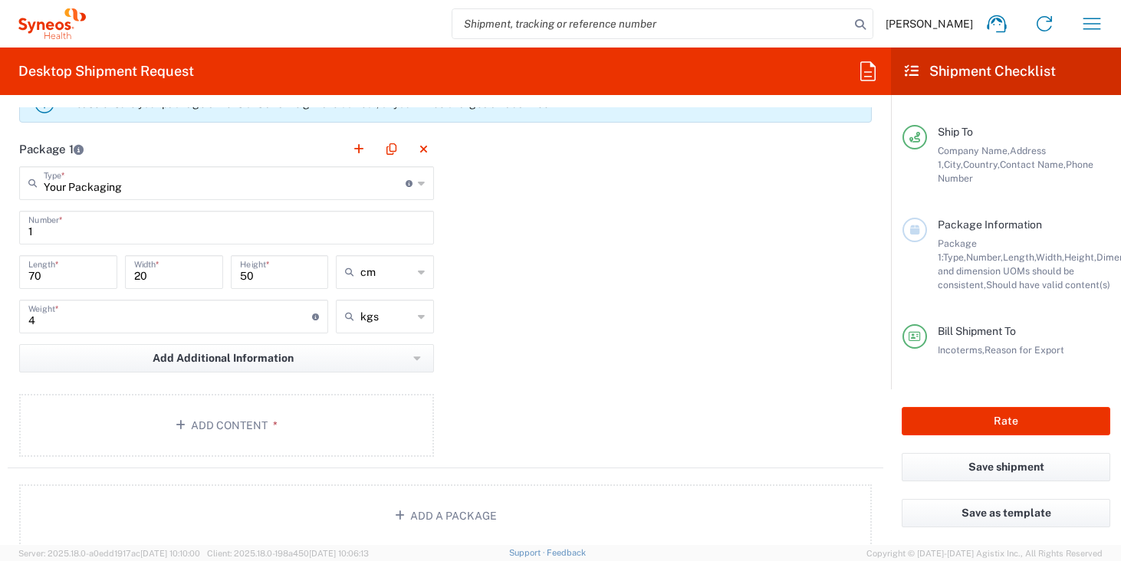
click at [212, 462] on agx-form-section "Package 1 Your Packaging Type * Material used to package goods Envelope Large B…" at bounding box center [227, 300] width 438 height 336
click at [217, 438] on button "Add Content *" at bounding box center [226, 425] width 415 height 63
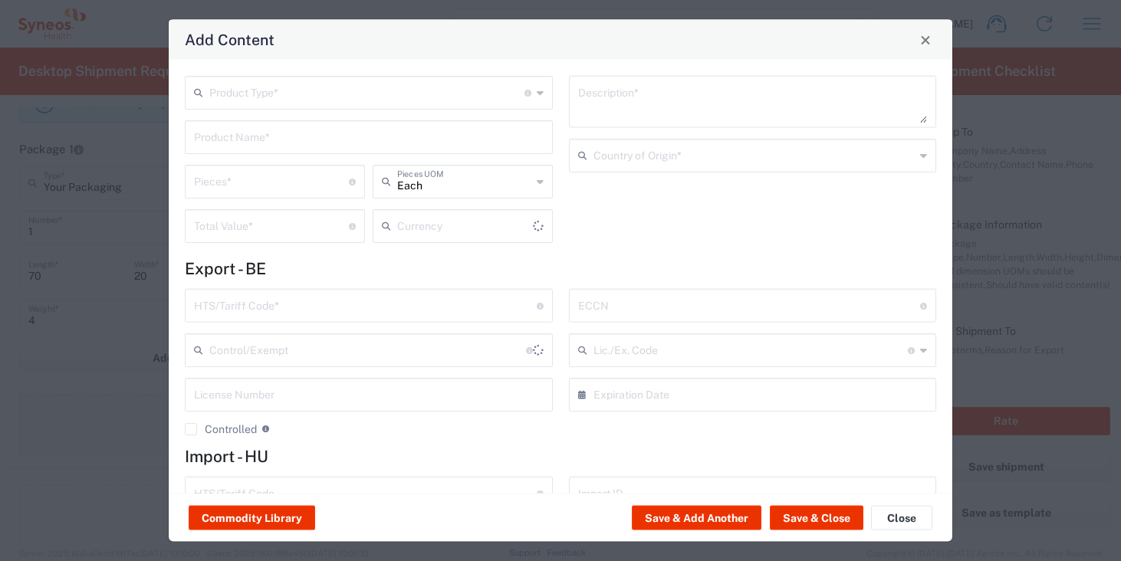
type input "US Dollar"
click at [280, 96] on input "text" at bounding box center [366, 91] width 315 height 27
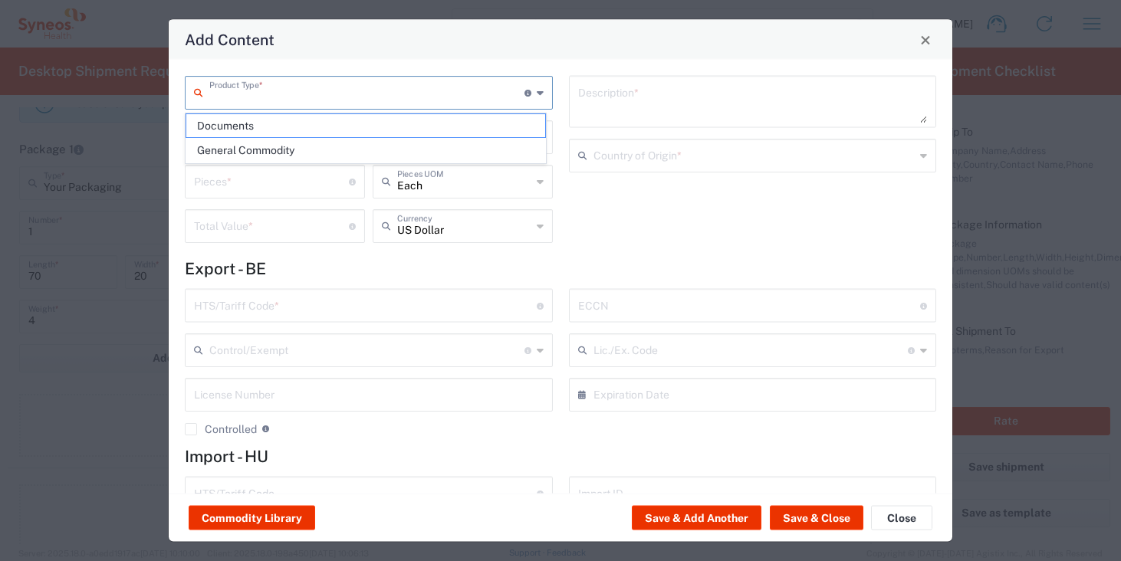
click at [280, 96] on input "text" at bounding box center [366, 91] width 315 height 27
click at [284, 148] on span "General Commodity" at bounding box center [365, 151] width 359 height 24
type input "General Commodity"
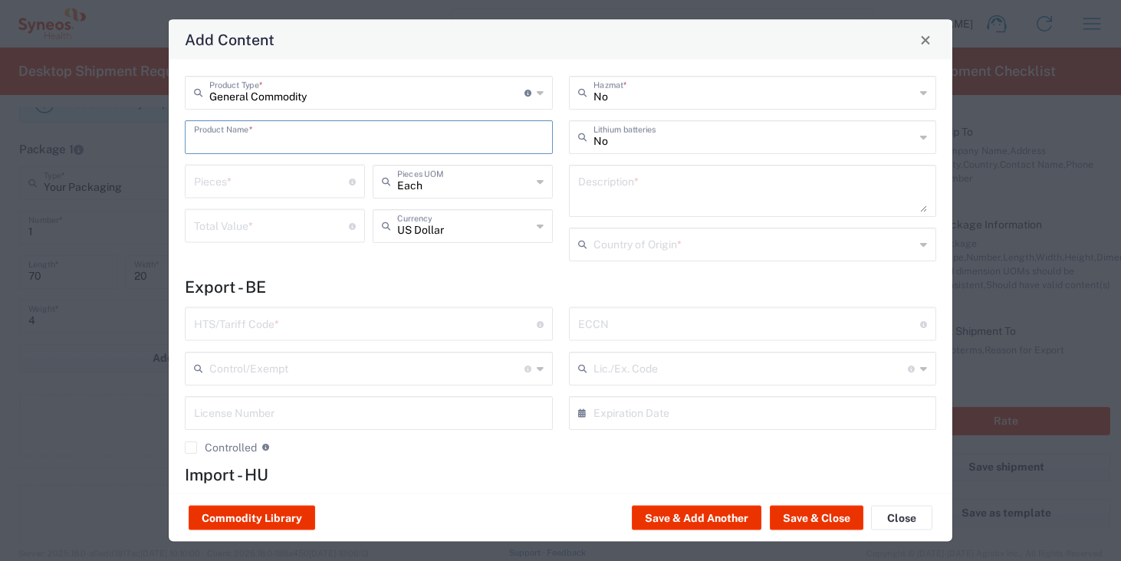
click at [284, 147] on input "text" at bounding box center [369, 136] width 350 height 27
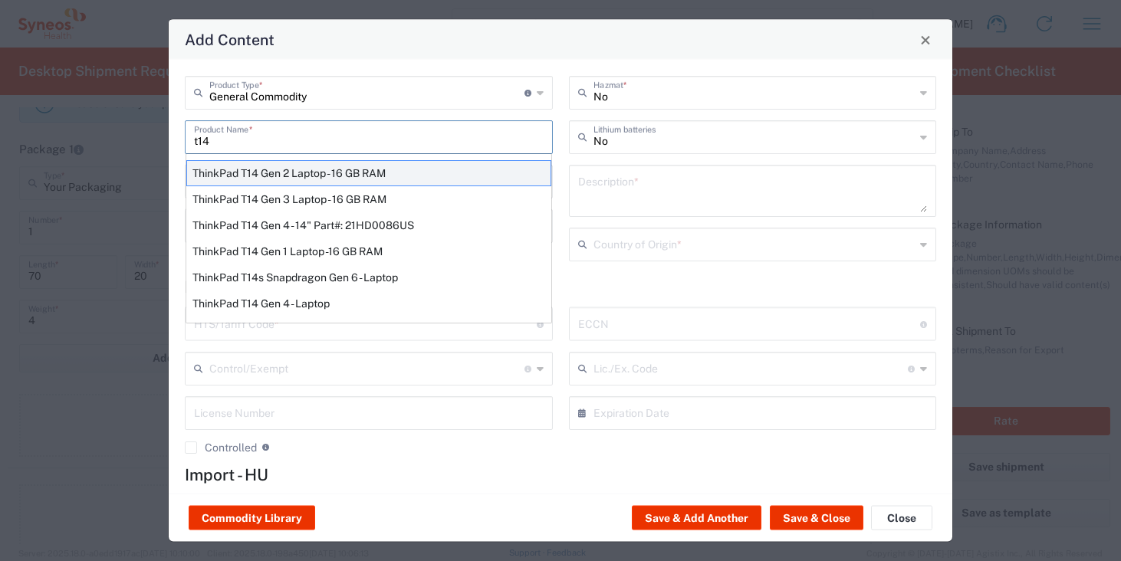
click at [281, 179] on div "ThinkPad T14 Gen 2 Laptop - 16 GB RAM" at bounding box center [368, 173] width 365 height 26
type input "ThinkPad T14 Gen 2 Laptop - 16 GB RAM"
type input "1"
type textarea "Intel Core i7-1156G7 vProÂ® Processor - 14"- 16 GB RAM - 512 GB SSD"
type input "China"
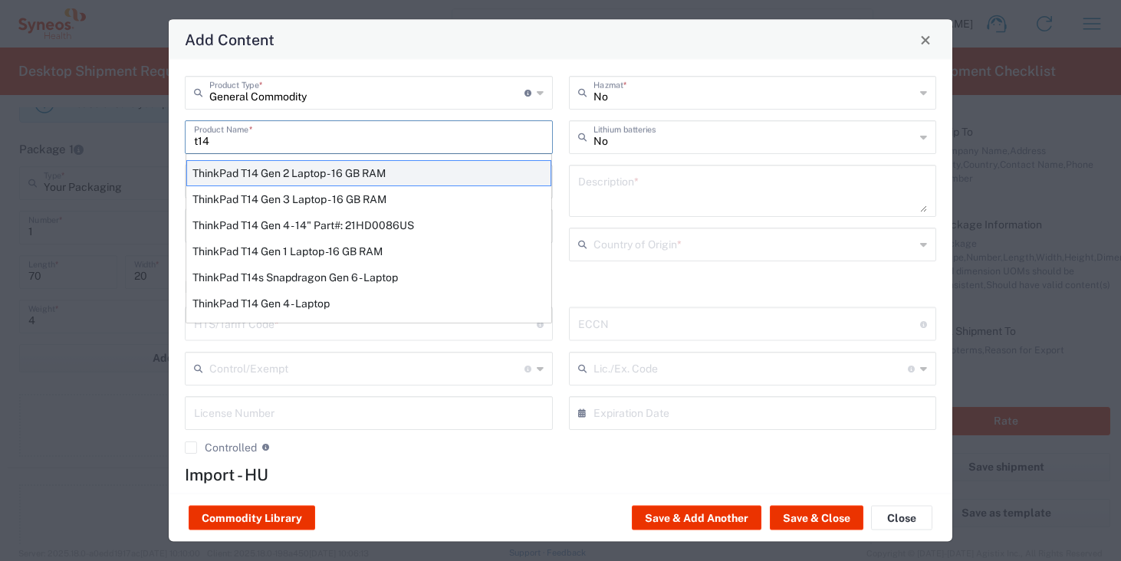
type input "8471300100"
type input "BIS"
type input "5A992.c"
type input "Yes"
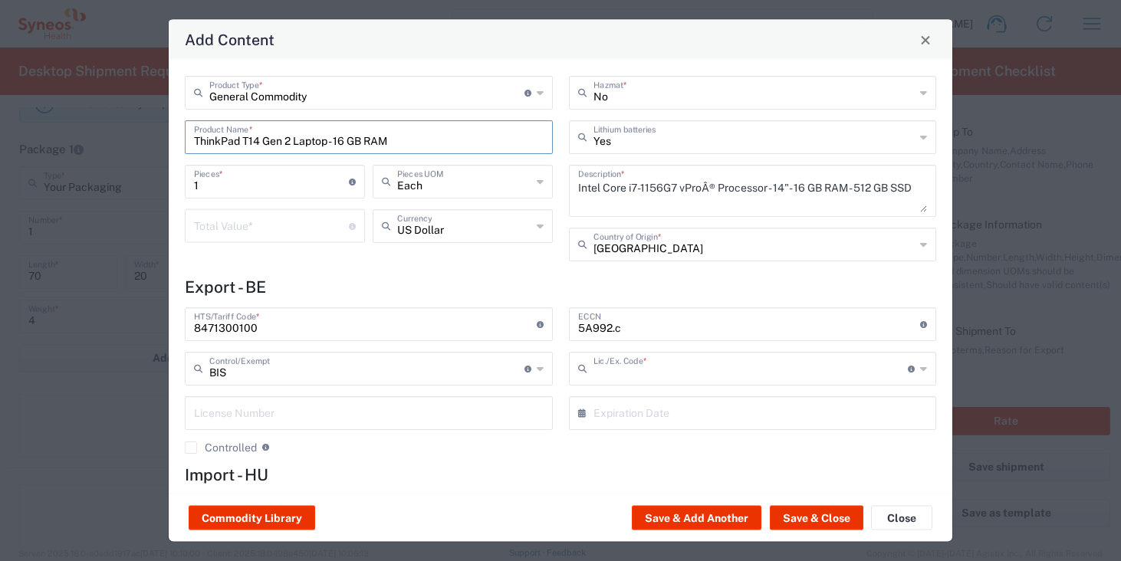
type input "NLR - No License Required"
click at [263, 226] on input "number" at bounding box center [271, 225] width 155 height 27
type input "600"
click at [333, 270] on div "General Commodity Product Type * Document: Paper document generated internally …" at bounding box center [369, 174] width 384 height 196
click at [801, 519] on button "Save & Close" at bounding box center [817, 518] width 94 height 25
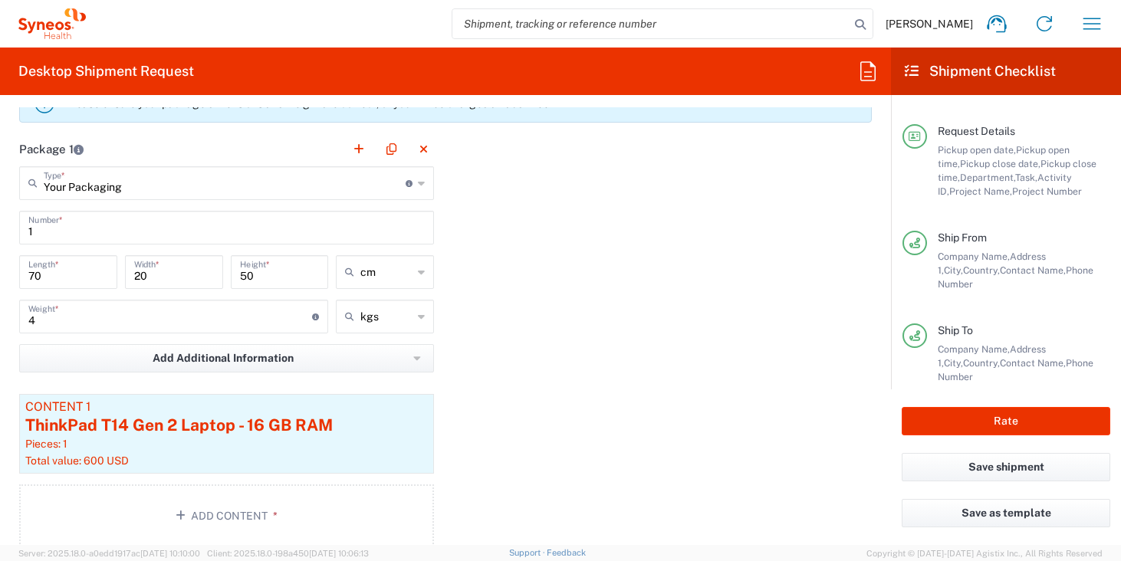
scroll to position [0, 0]
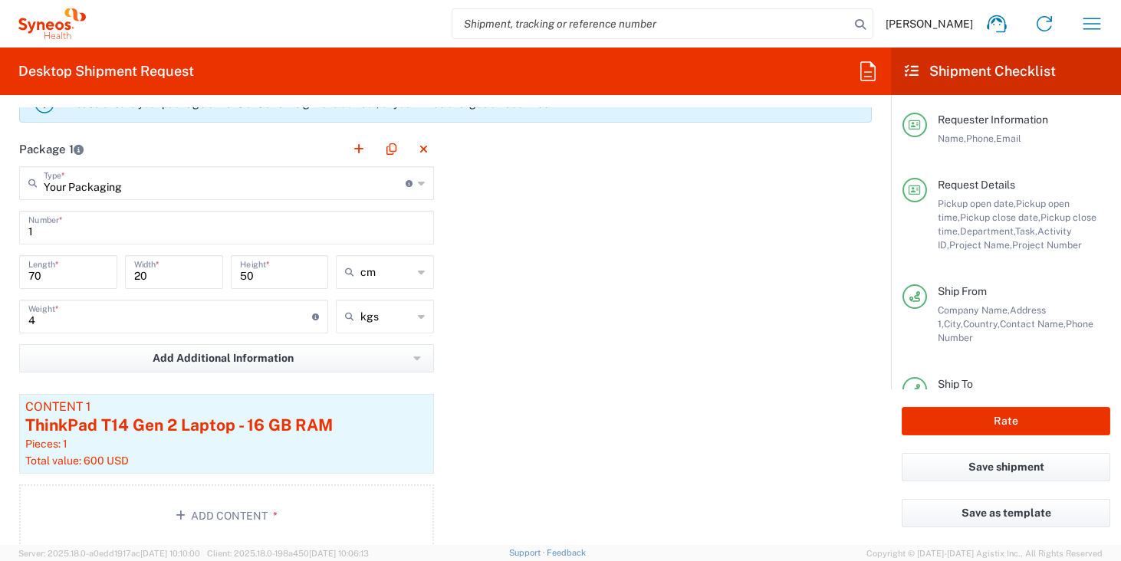
click at [600, 363] on div "Package 1 Your Packaging Type * Material used to package goods Envelope Large B…" at bounding box center [445, 345] width 875 height 427
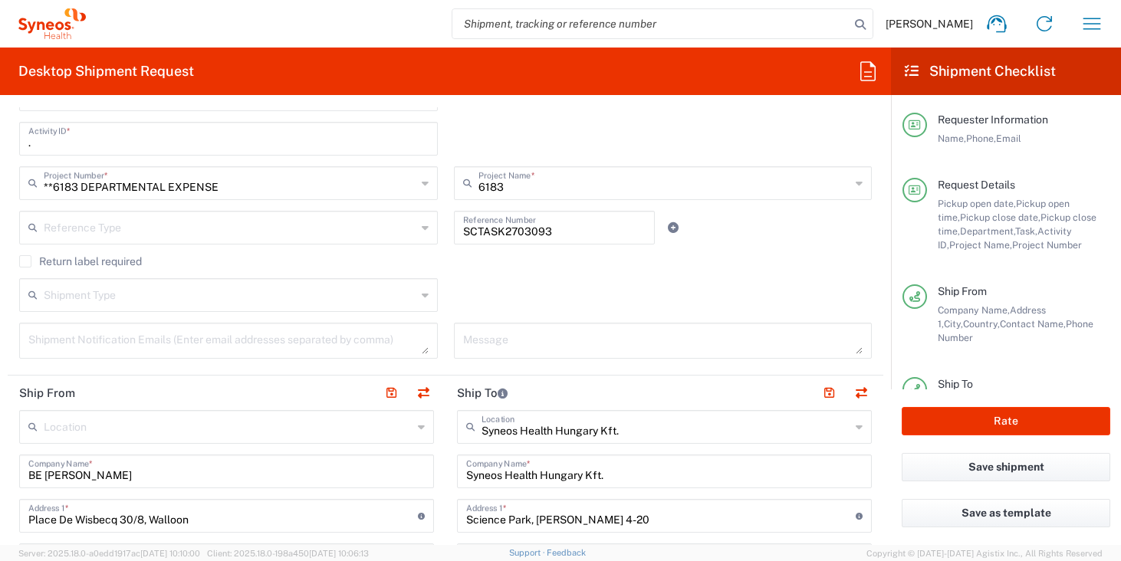
scroll to position [420, 0]
click at [1008, 414] on button "Rate" at bounding box center [1005, 421] width 208 height 28
type input "**6183 DEPARTMENTAL EXPENSE"
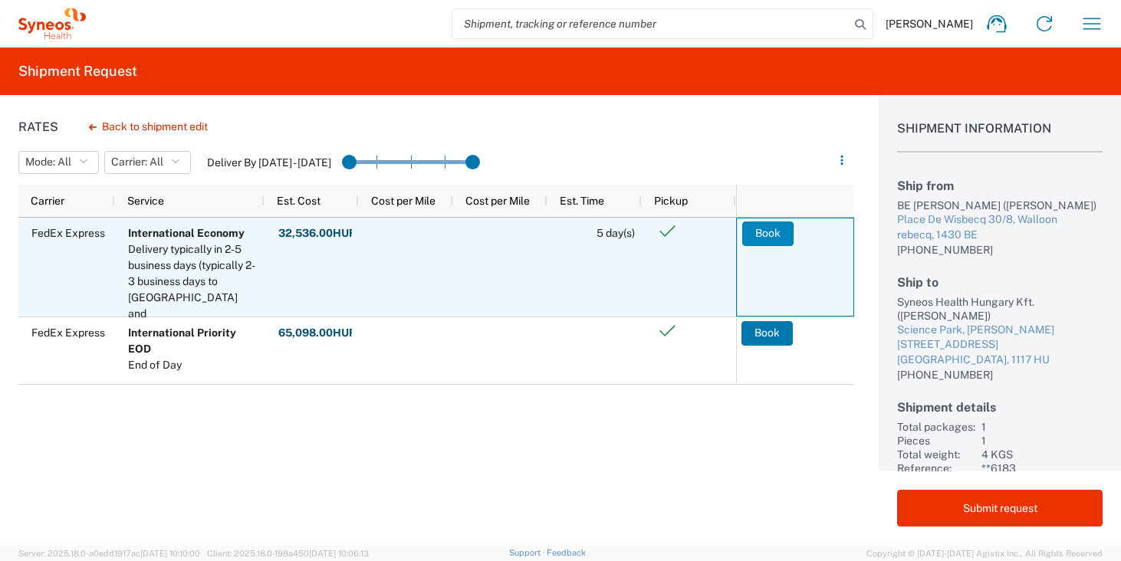
click at [767, 234] on button "Book" at bounding box center [767, 234] width 51 height 25
